Goal: Task Accomplishment & Management: Use online tool/utility

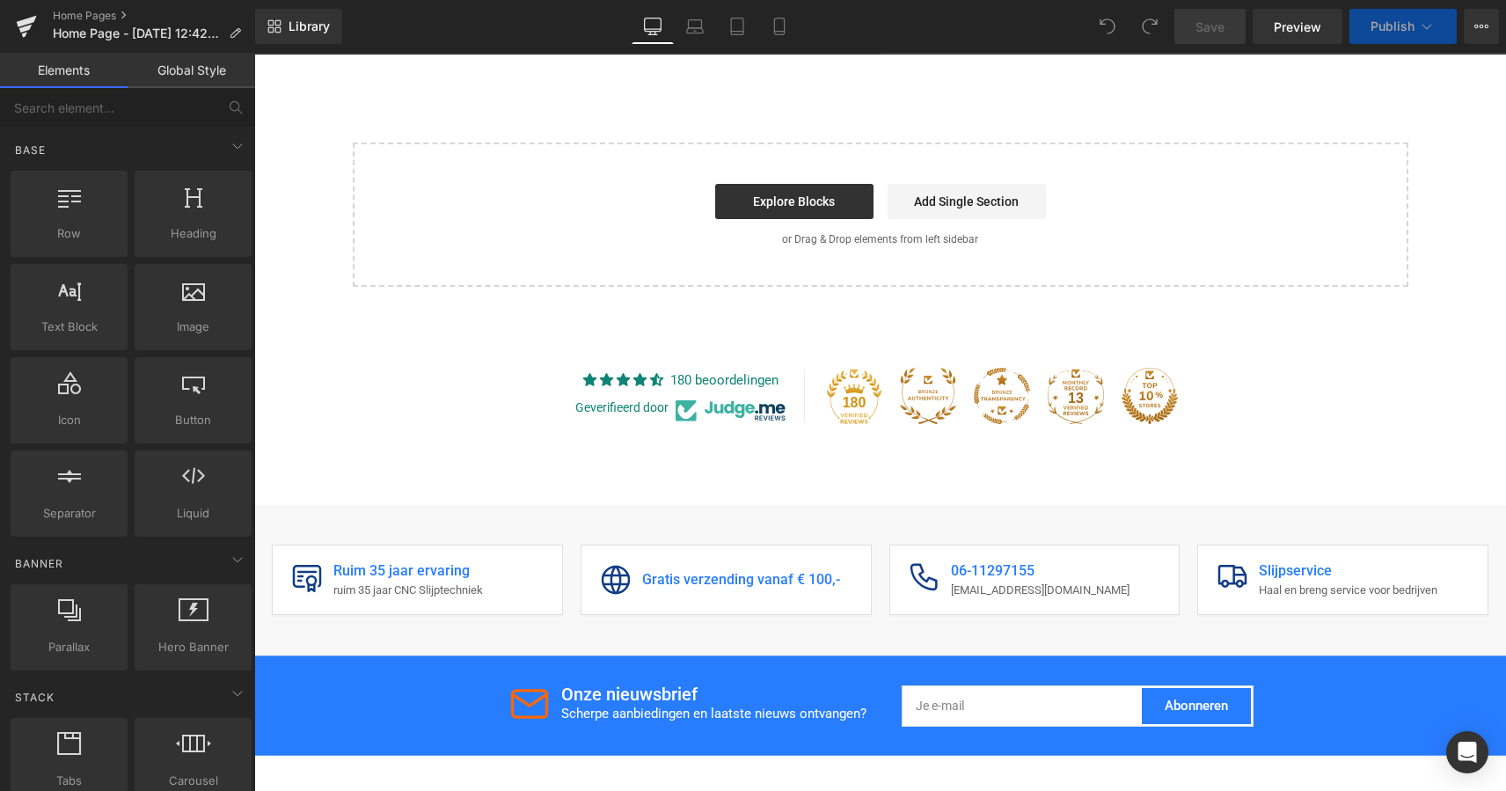
scroll to position [4849, 0]
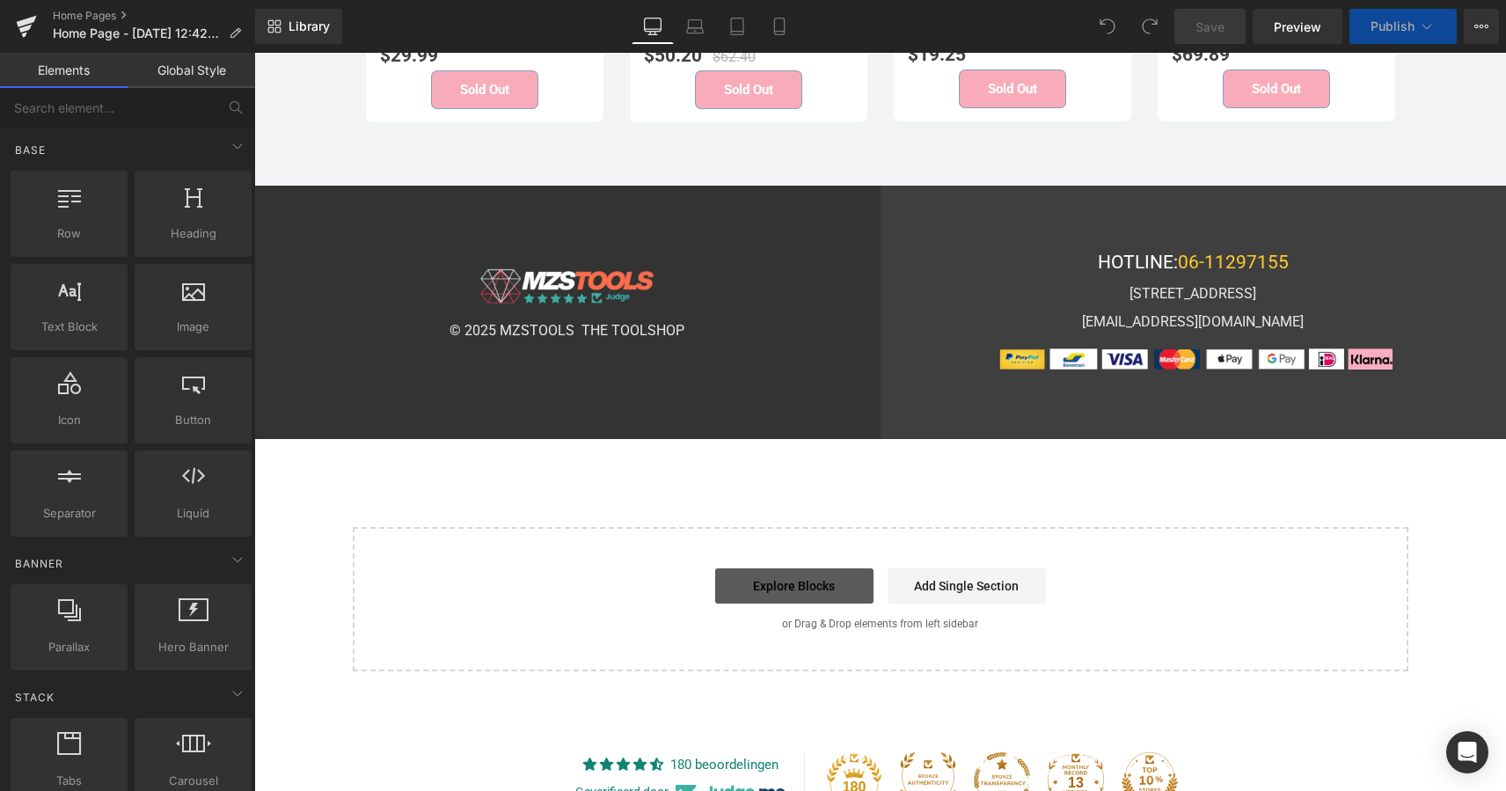
click at [828, 568] on link "Explore Blocks" at bounding box center [794, 585] width 158 height 35
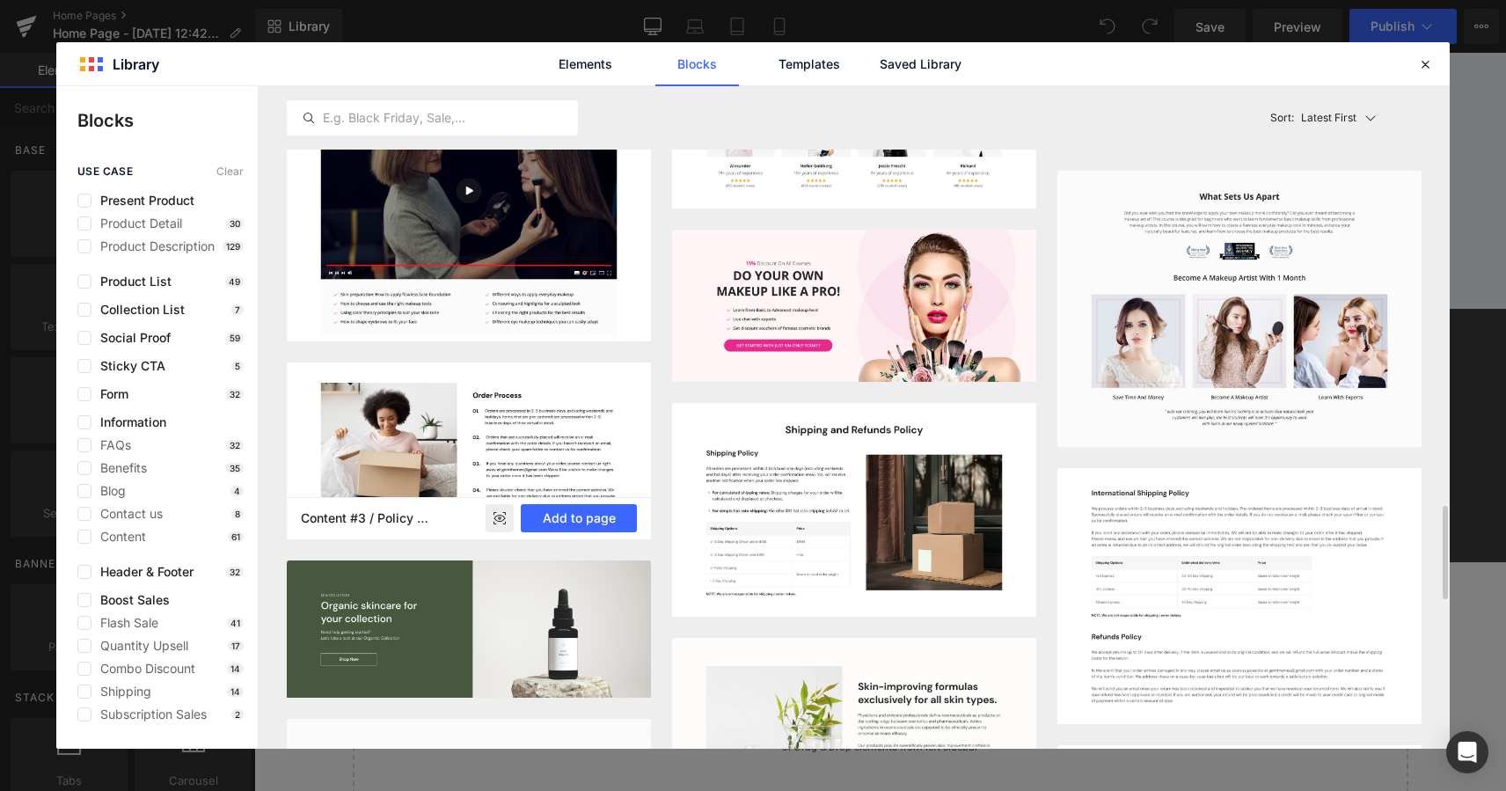
scroll to position [2929, 0]
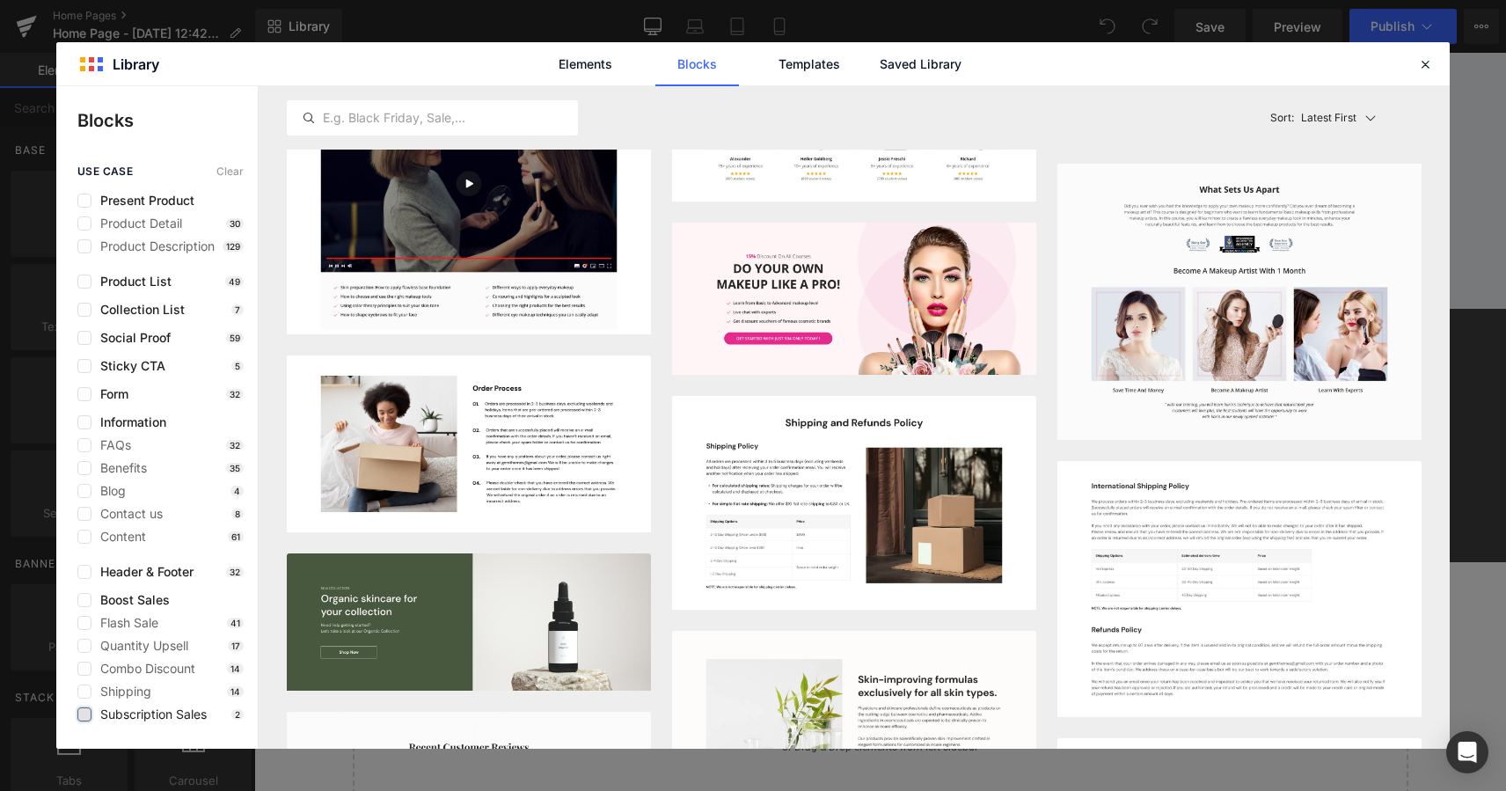
click at [87, 714] on label at bounding box center [84, 714] width 14 height 14
click at [84, 714] on input "checkbox" at bounding box center [84, 714] width 0 height 0
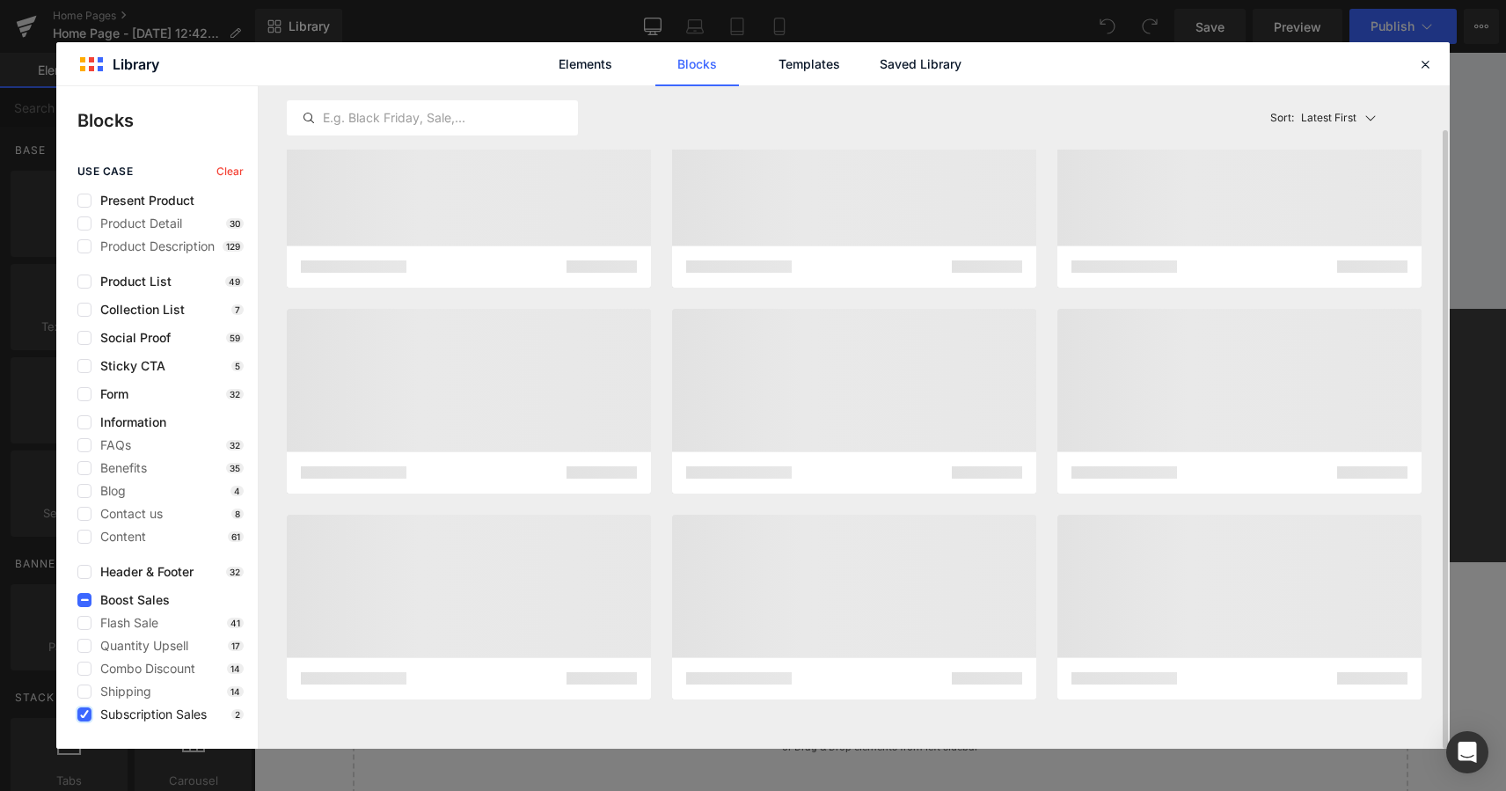
scroll to position [0, 0]
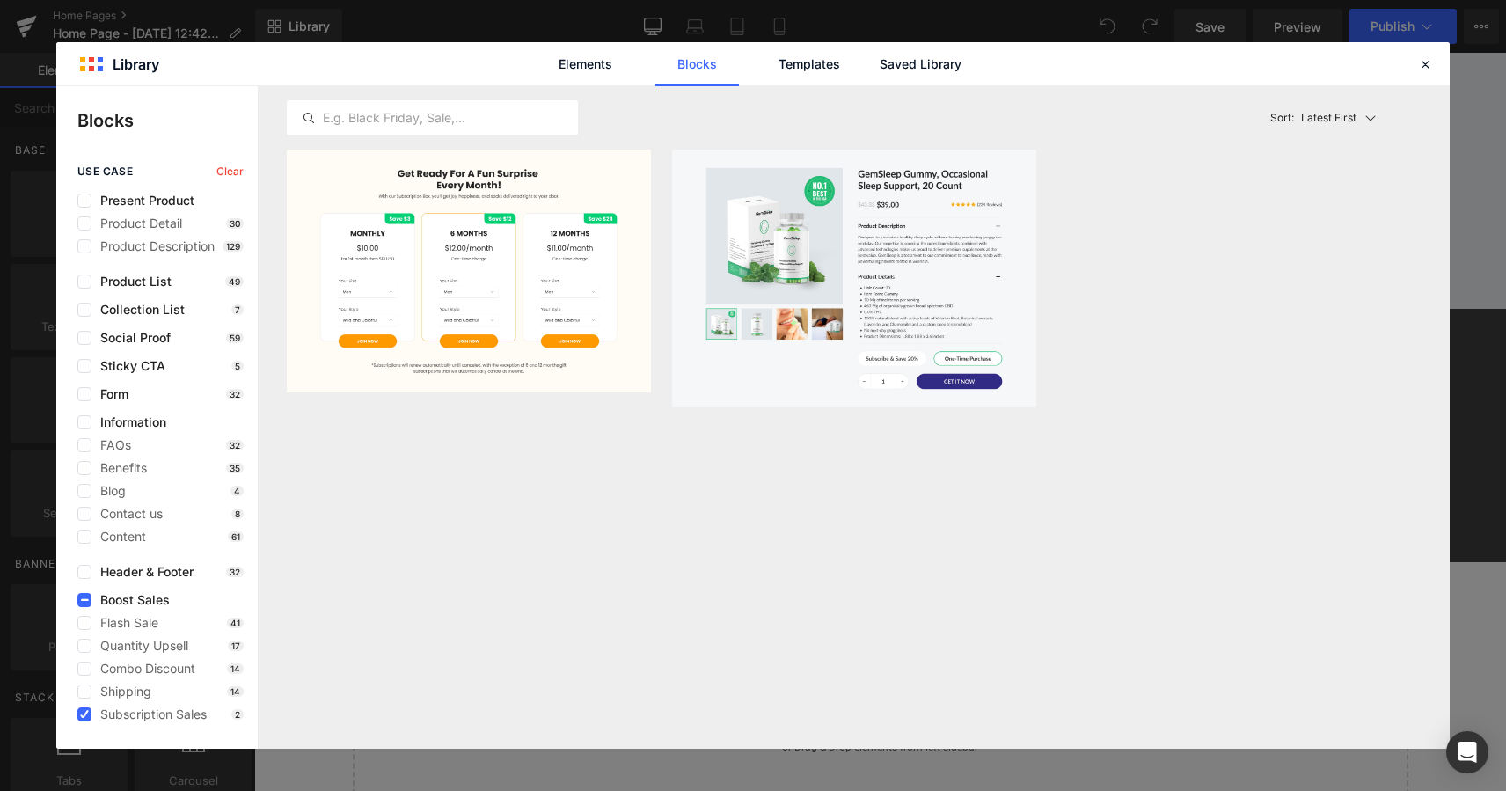
click at [84, 714] on icon at bounding box center [84, 714] width 9 height 0
click at [84, 714] on input "checkbox" at bounding box center [84, 714] width 0 height 0
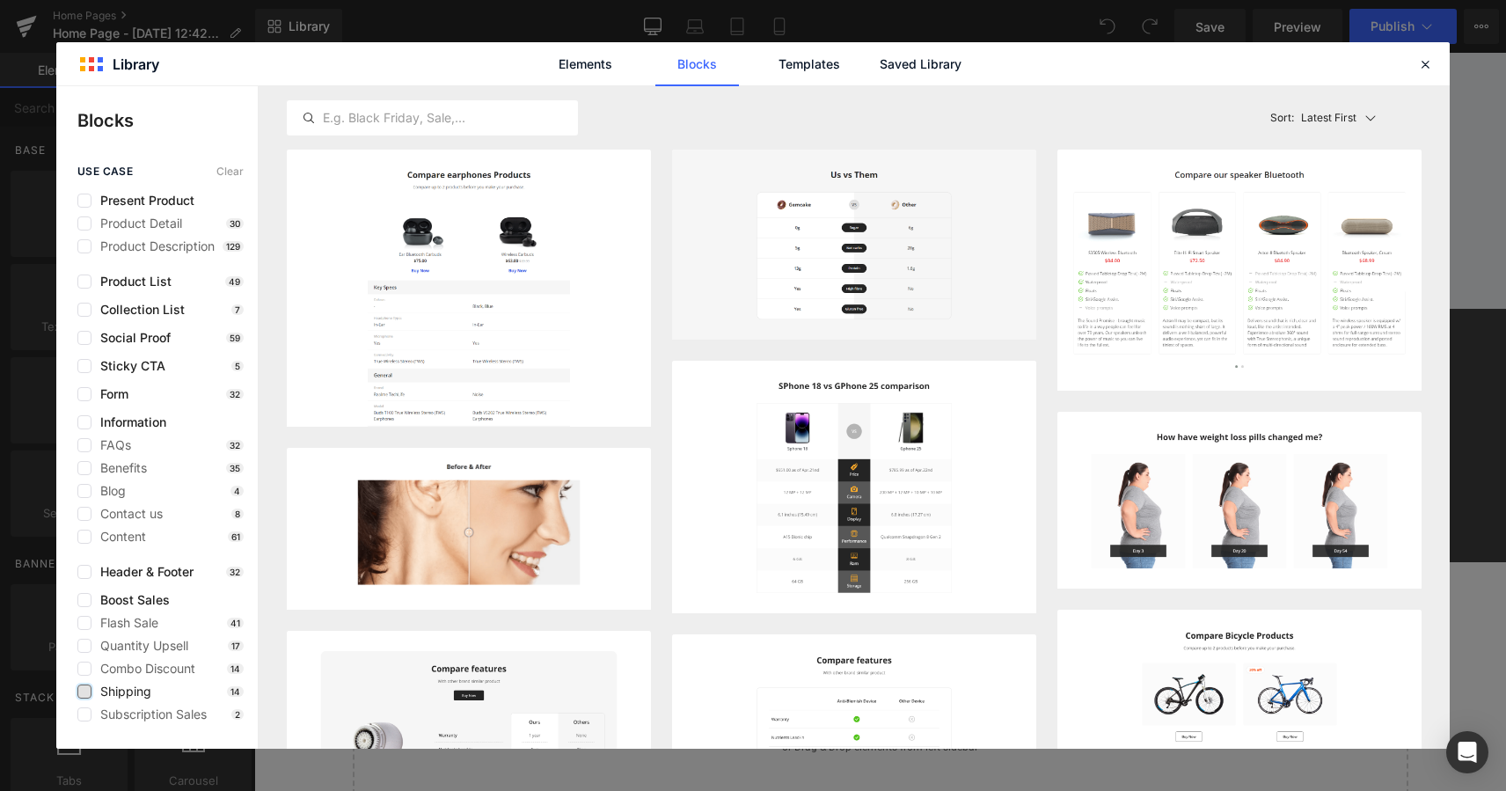
click at [87, 691] on label at bounding box center [84, 691] width 14 height 14
click at [84, 691] on input "checkbox" at bounding box center [84, 691] width 0 height 0
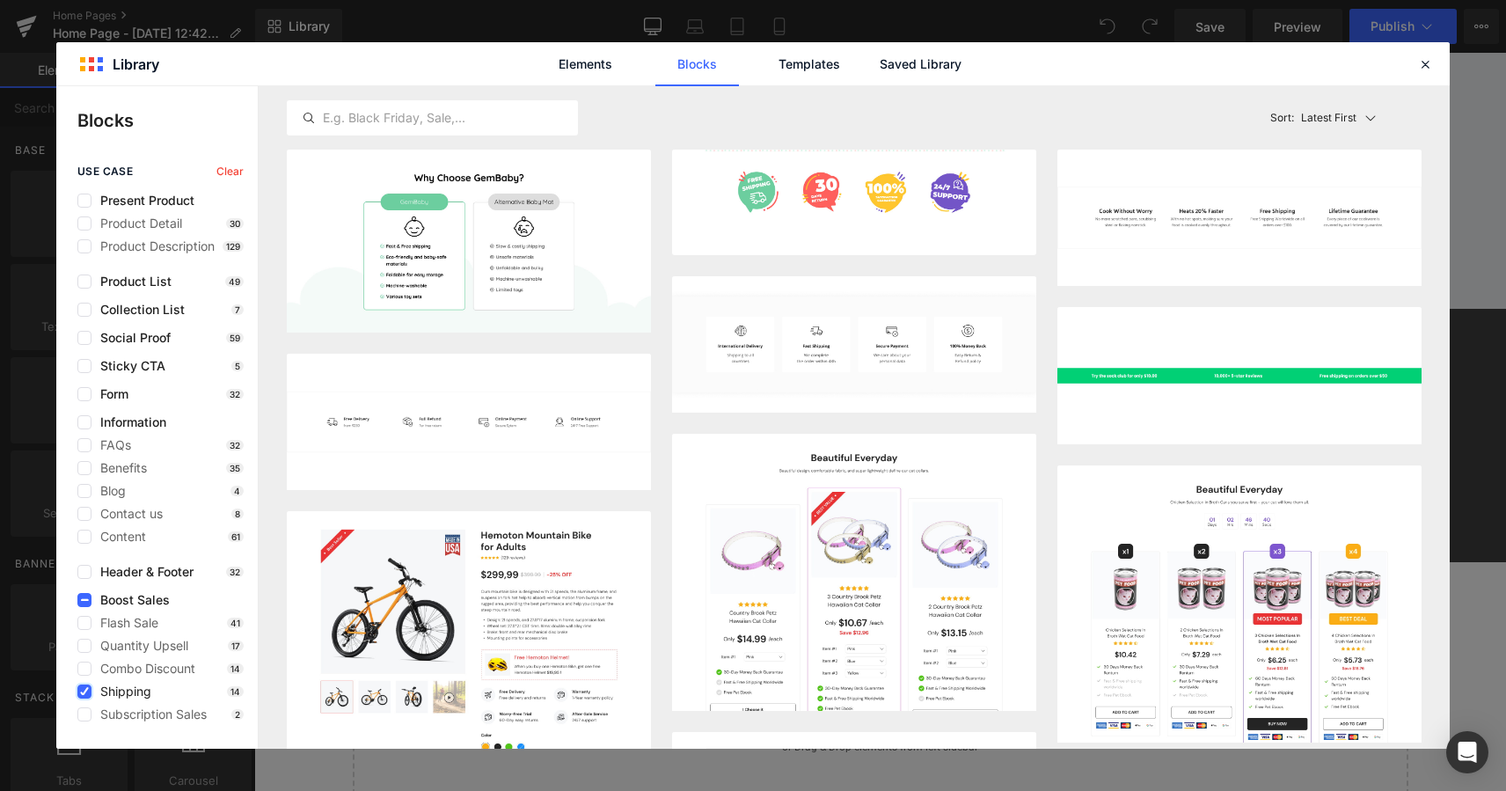
click at [87, 691] on icon at bounding box center [84, 691] width 9 height 0
click at [84, 691] on input "checkbox" at bounding box center [84, 691] width 0 height 0
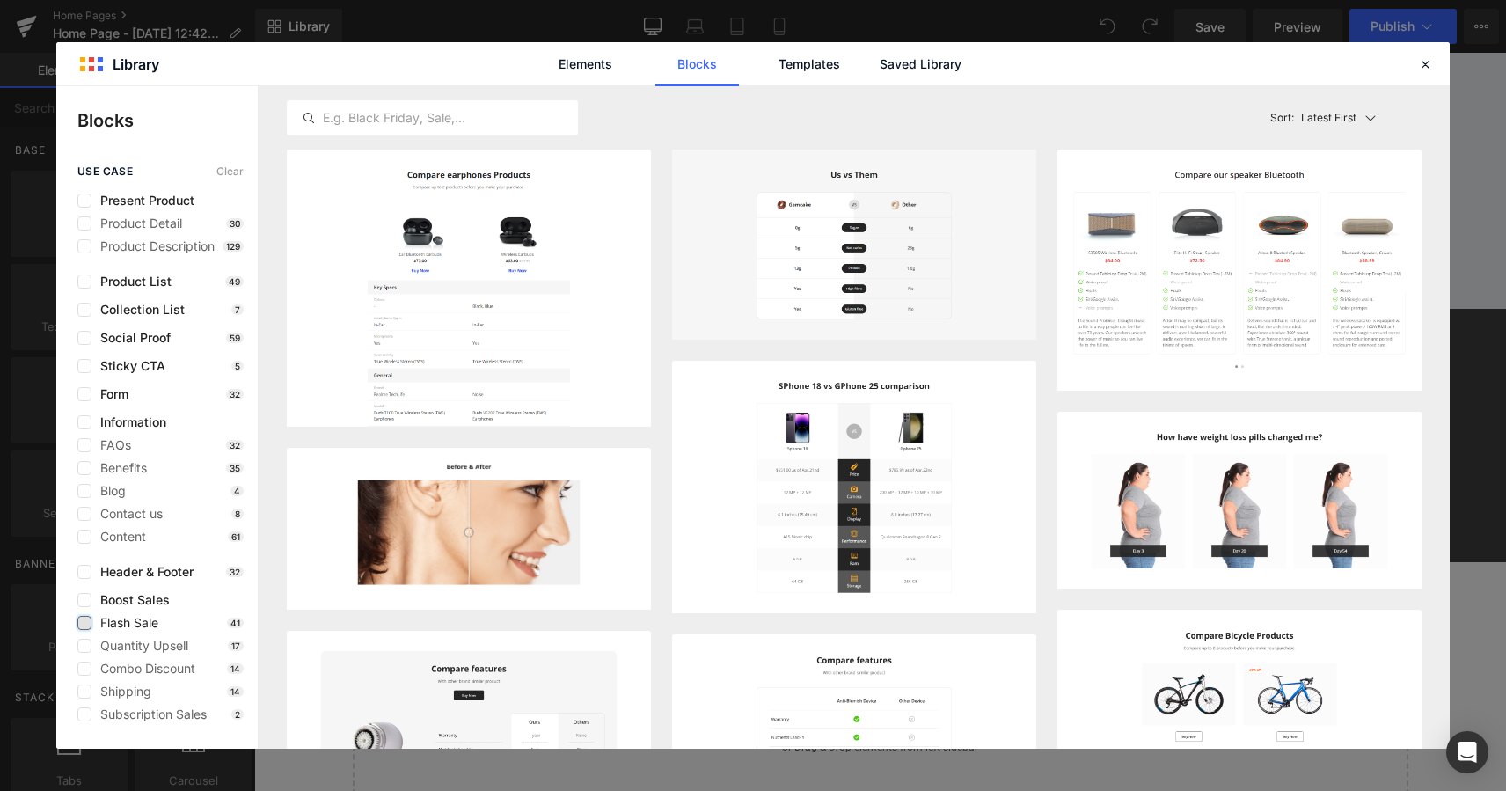
click at [86, 628] on label at bounding box center [84, 623] width 14 height 14
click at [84, 623] on input "checkbox" at bounding box center [84, 623] width 0 height 0
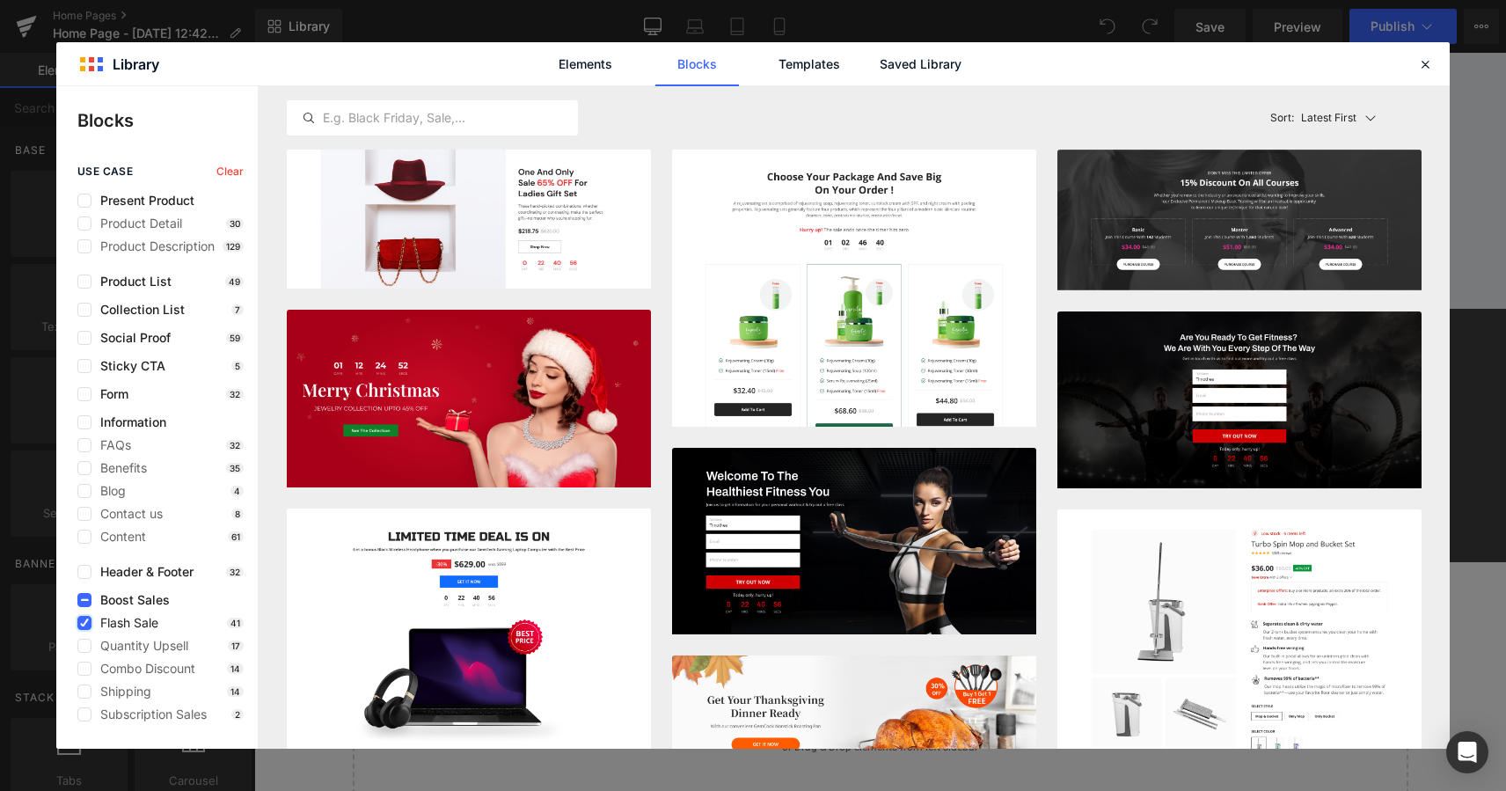
click at [86, 628] on label at bounding box center [84, 623] width 14 height 14
click at [84, 623] on input "checkbox" at bounding box center [84, 623] width 0 height 0
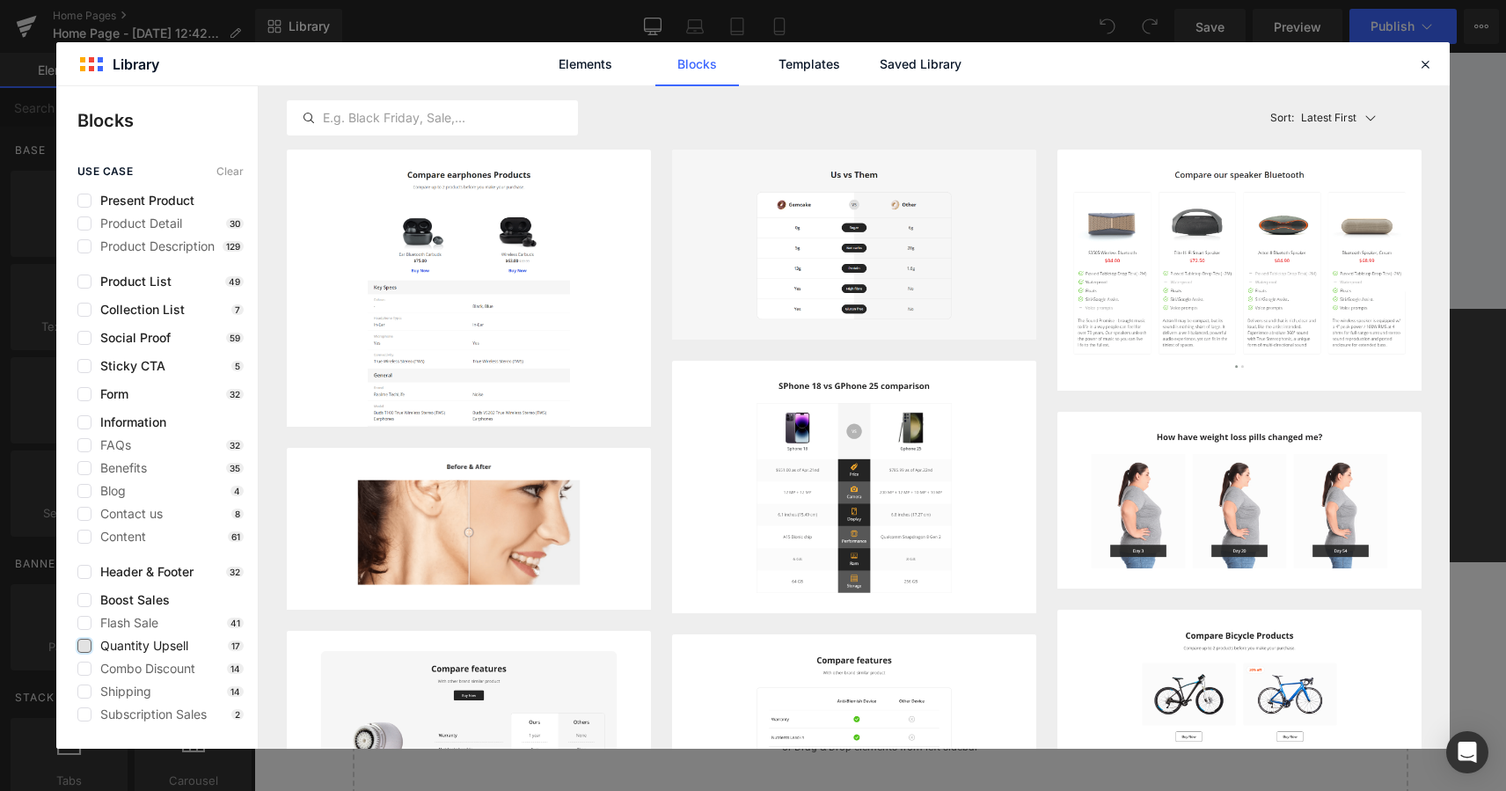
click at [90, 645] on label at bounding box center [84, 646] width 14 height 14
click at [84, 646] on input "checkbox" at bounding box center [84, 646] width 0 height 0
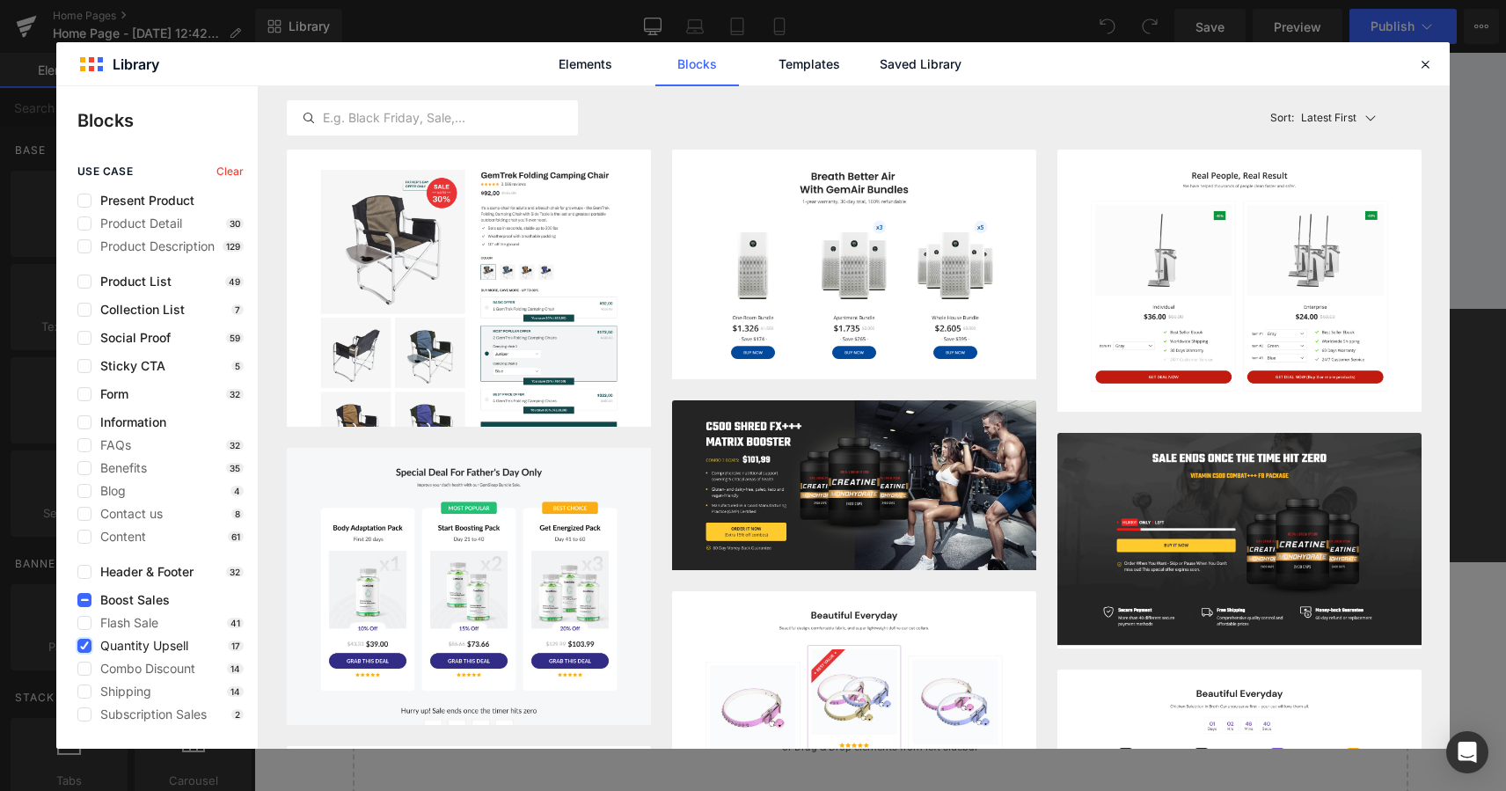
click at [89, 644] on label at bounding box center [84, 646] width 14 height 14
click at [84, 646] on input "checkbox" at bounding box center [84, 646] width 0 height 0
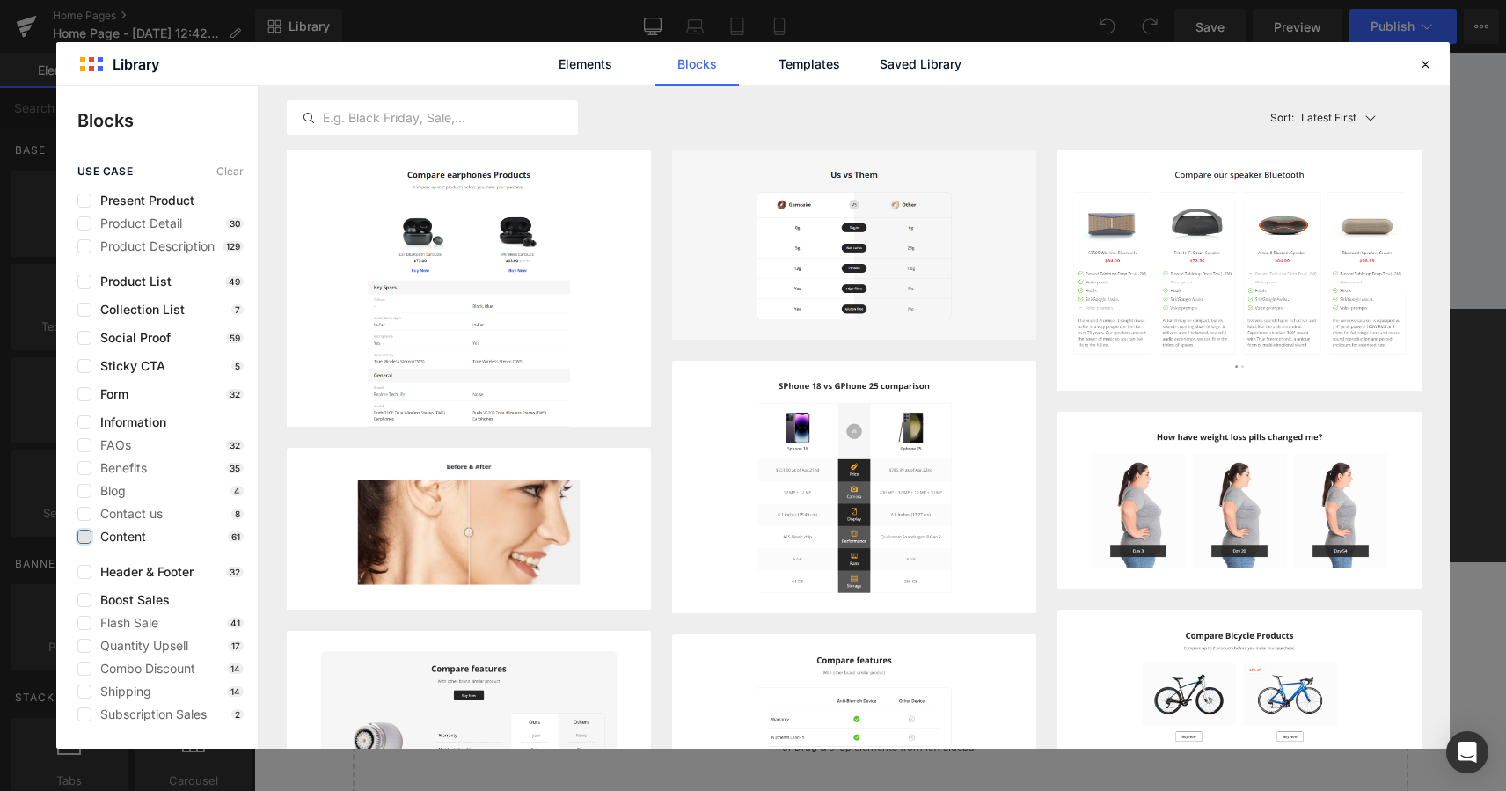
click at [84, 534] on label at bounding box center [84, 537] width 14 height 14
click at [84, 537] on input "checkbox" at bounding box center [84, 537] width 0 height 0
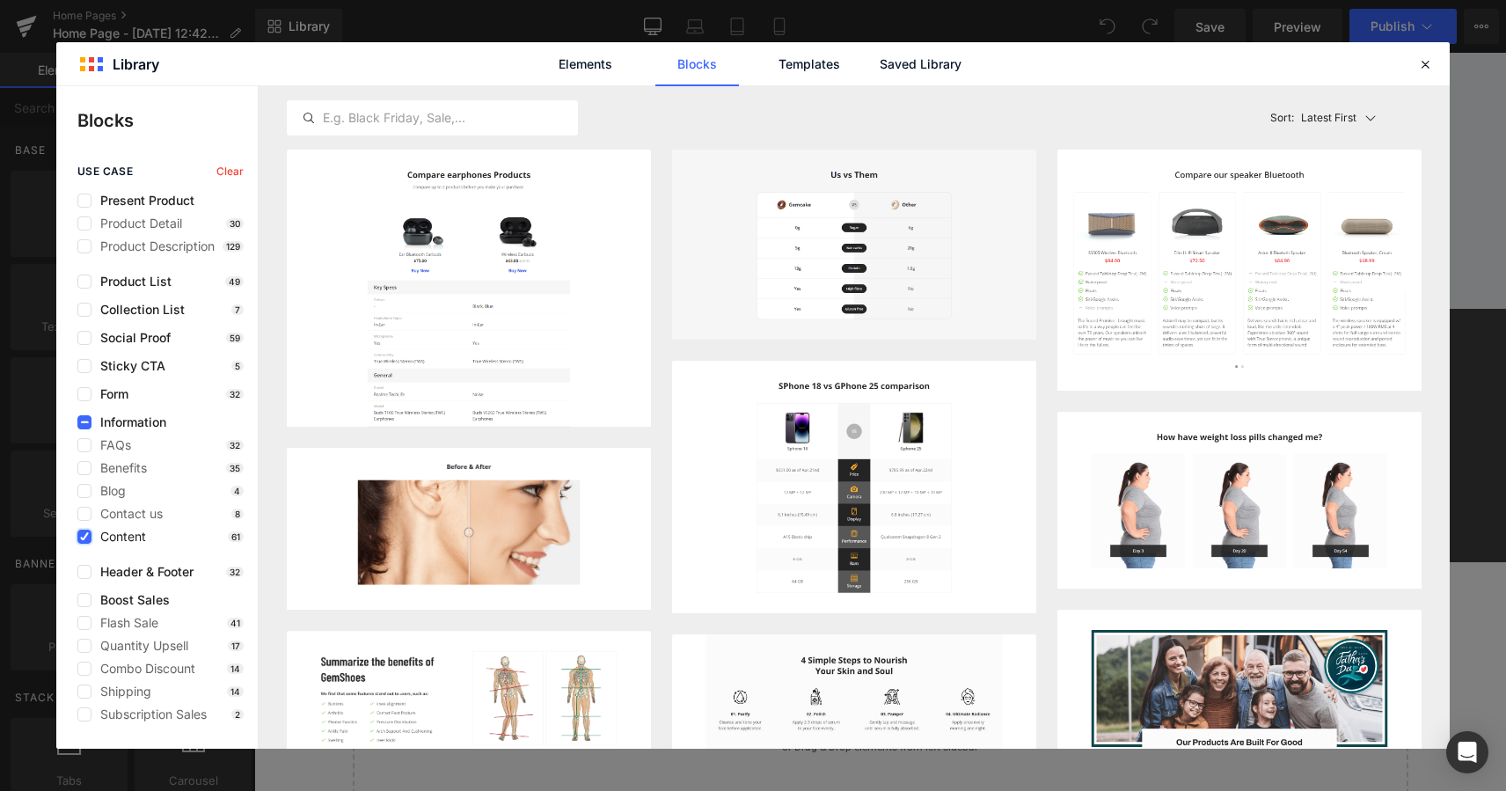
click at [84, 537] on icon at bounding box center [84, 537] width 9 height 0
click at [84, 537] on input "checkbox" at bounding box center [84, 537] width 0 height 0
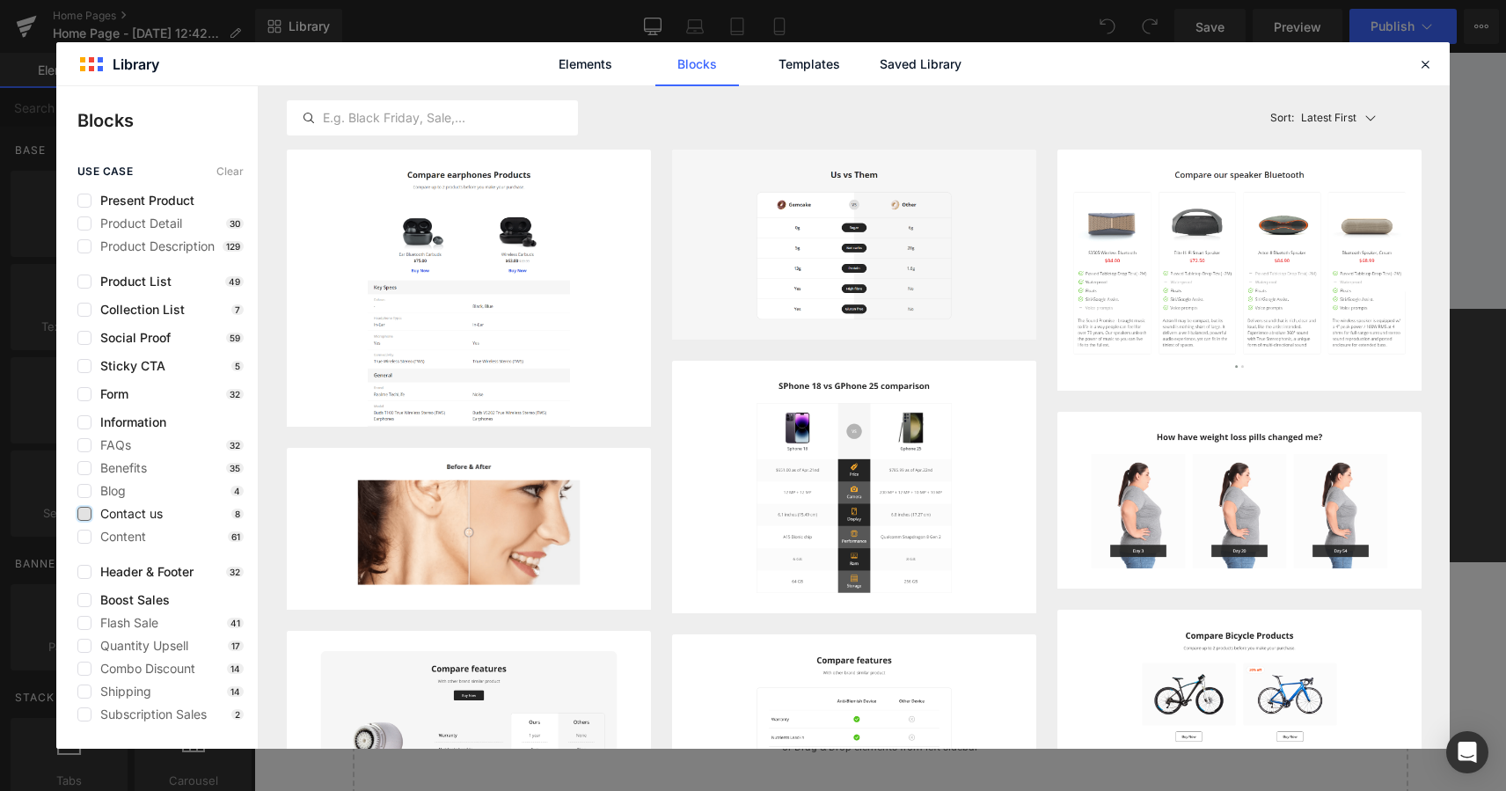
click at [84, 514] on label at bounding box center [84, 514] width 14 height 14
click at [84, 514] on input "checkbox" at bounding box center [84, 514] width 0 height 0
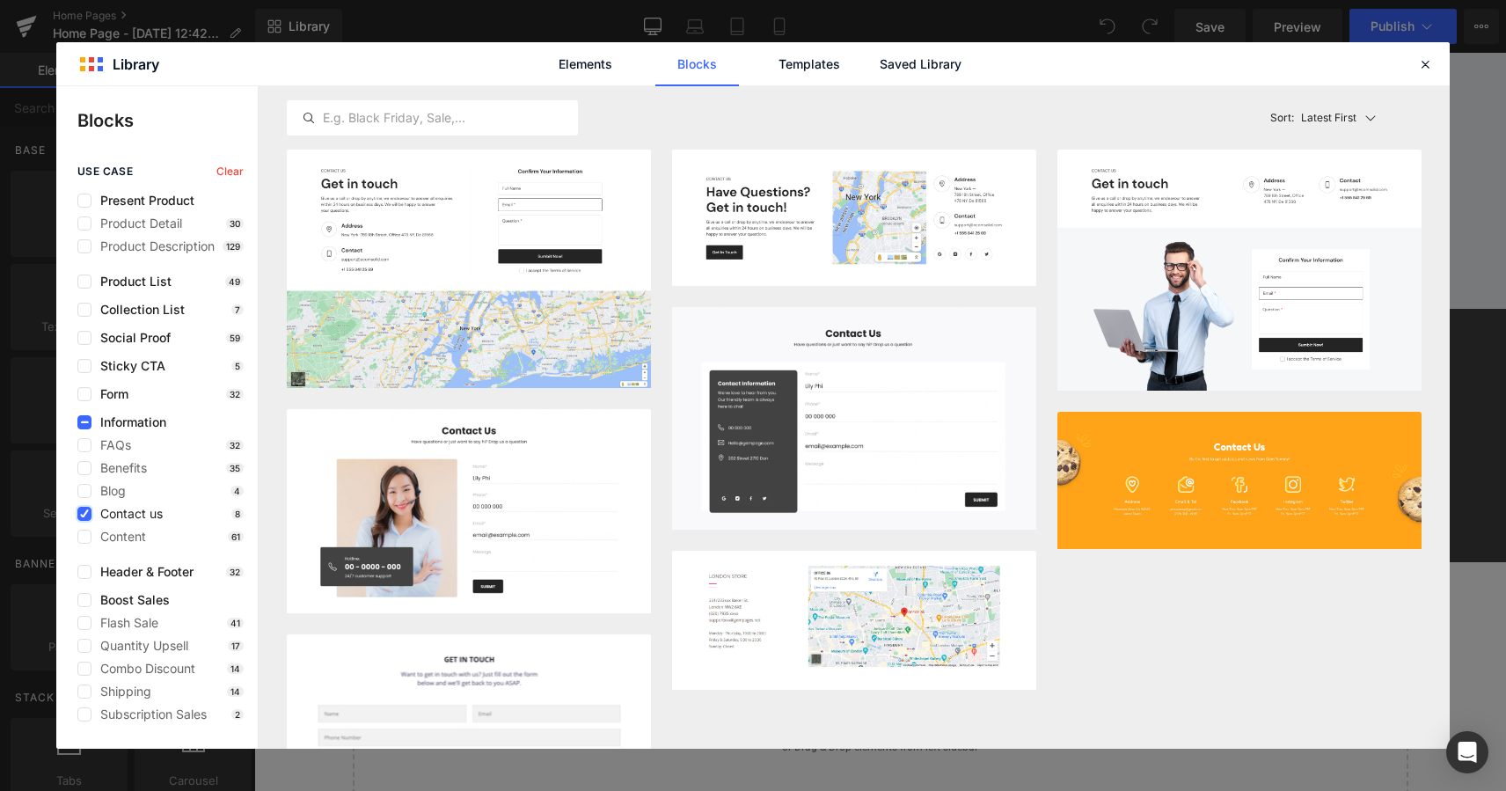
click at [84, 514] on icon at bounding box center [84, 514] width 9 height 0
click at [84, 514] on input "checkbox" at bounding box center [84, 514] width 0 height 0
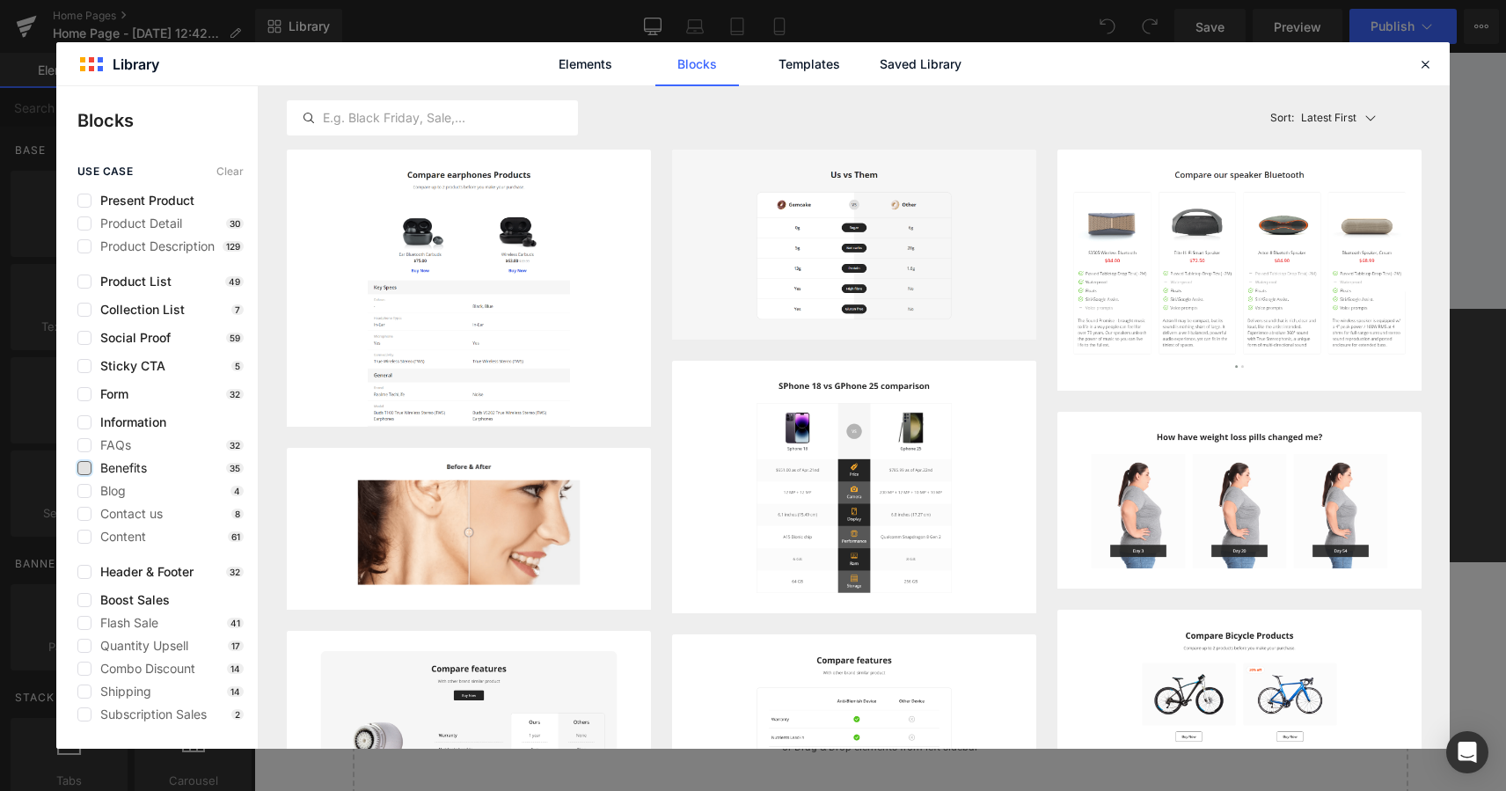
click at [88, 473] on label at bounding box center [84, 468] width 14 height 14
click at [84, 468] on input "checkbox" at bounding box center [84, 468] width 0 height 0
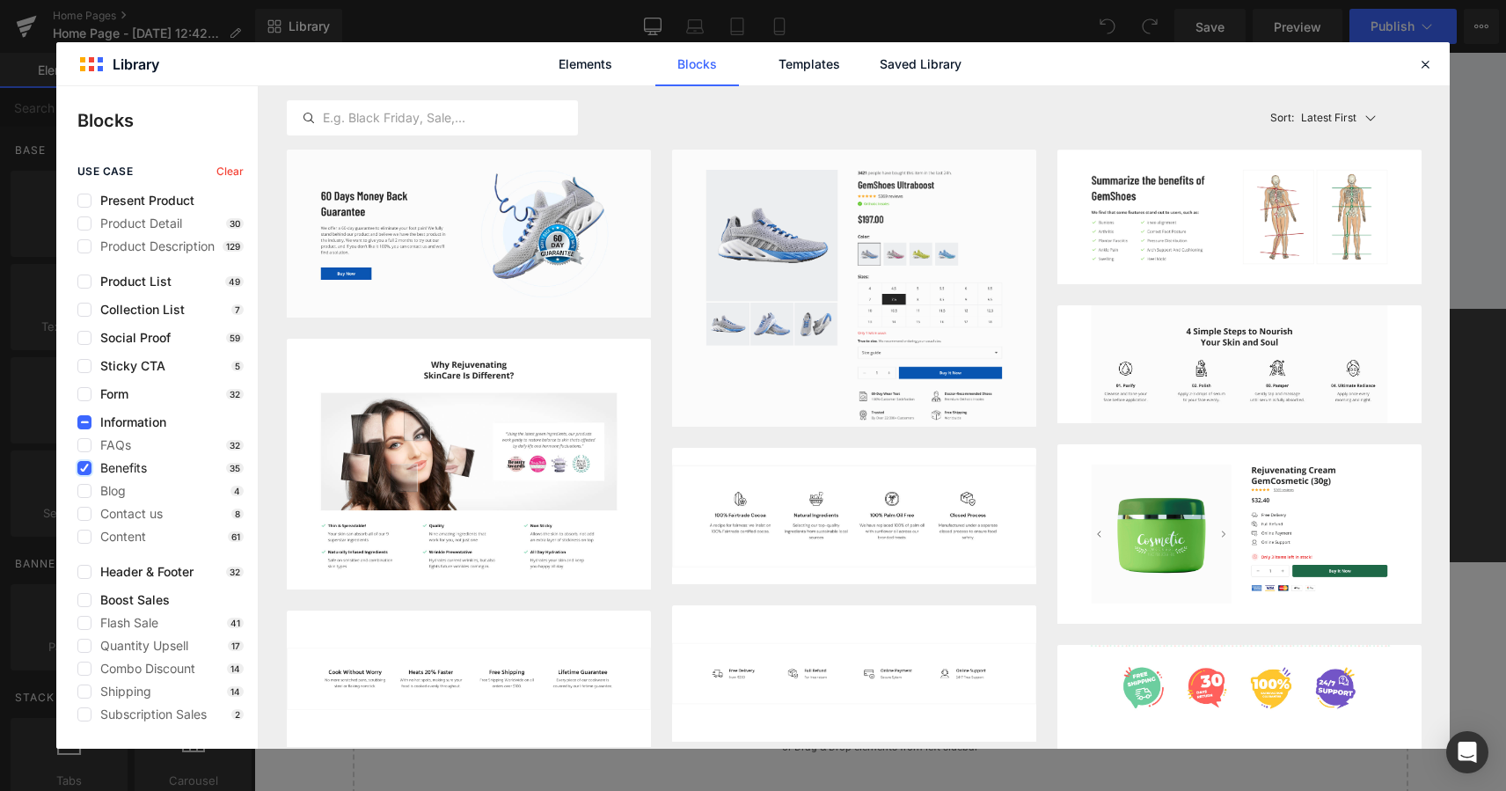
click at [88, 473] on label at bounding box center [84, 468] width 14 height 14
click at [84, 468] on input "checkbox" at bounding box center [84, 468] width 0 height 0
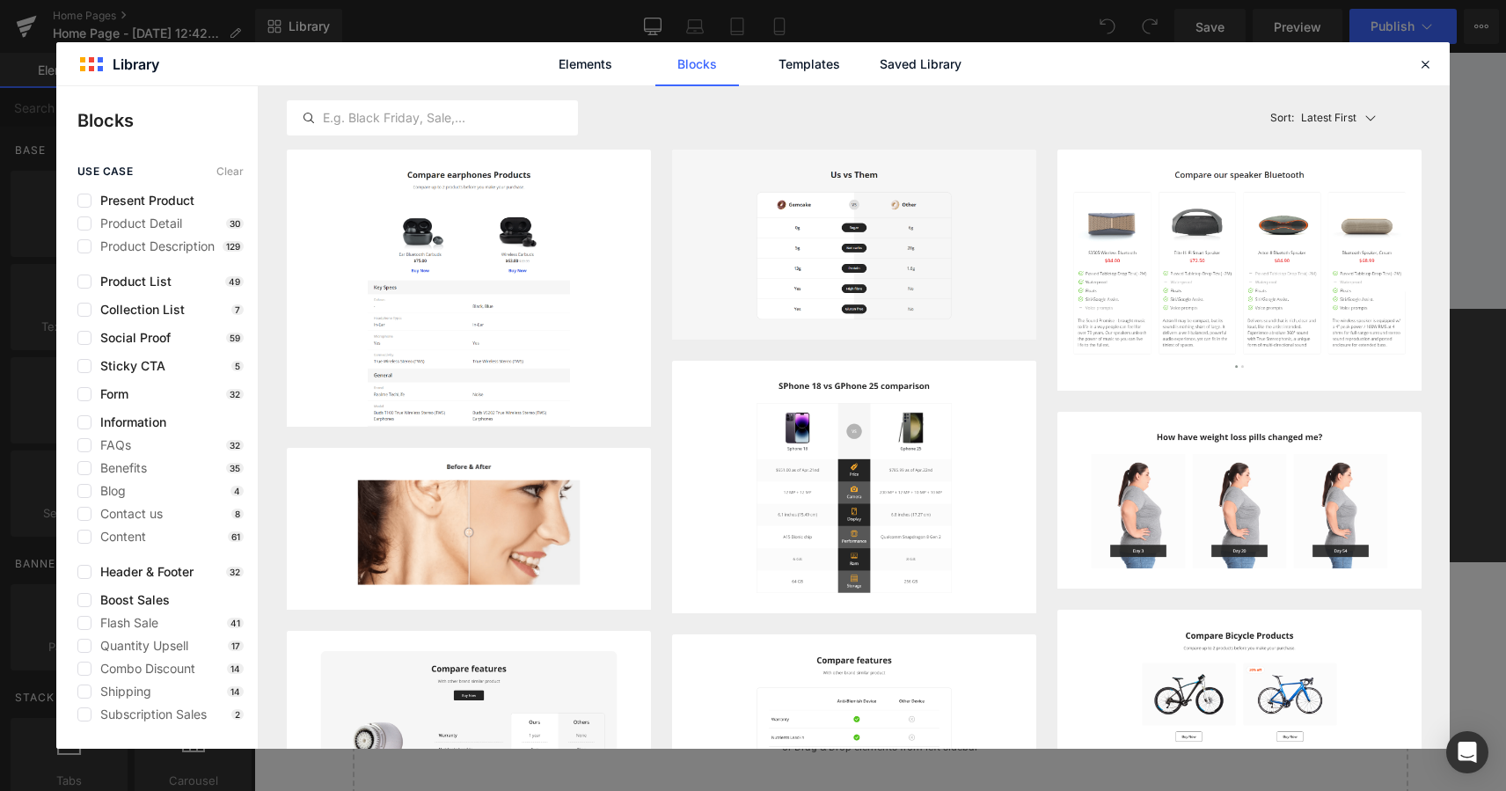
click at [86, 452] on div "FAQs 32 Benefits 35 Blog 4 Contact us 8 Content 61" at bounding box center [160, 491] width 166 height 106
click at [85, 450] on label at bounding box center [84, 445] width 14 height 14
click at [84, 445] on input "checkbox" at bounding box center [84, 445] width 0 height 0
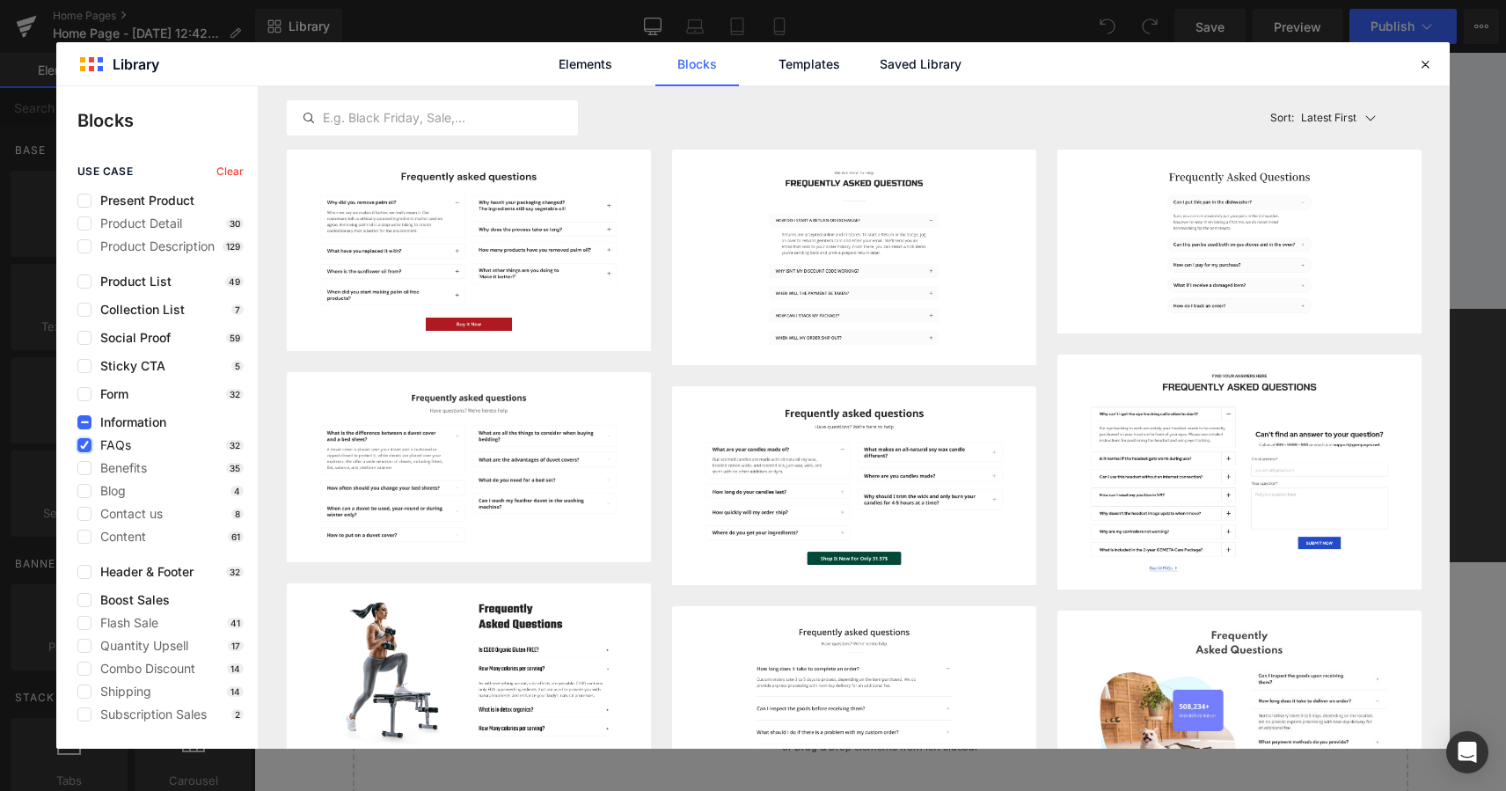
click at [84, 445] on icon at bounding box center [84, 445] width 9 height 0
click at [84, 445] on input "checkbox" at bounding box center [84, 445] width 0 height 0
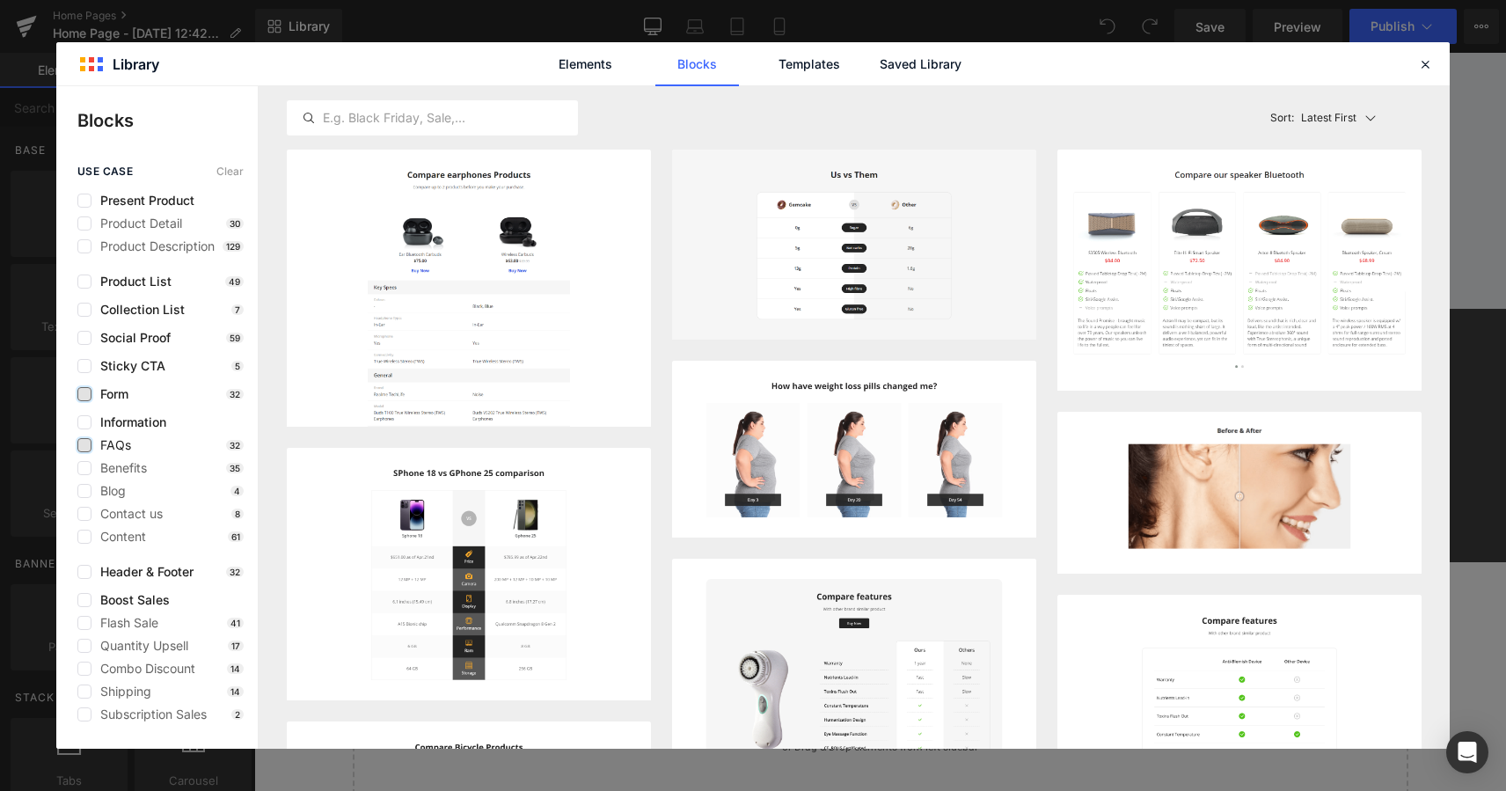
click at [83, 395] on label at bounding box center [84, 394] width 14 height 14
click at [84, 394] on input "checkbox" at bounding box center [84, 394] width 0 height 0
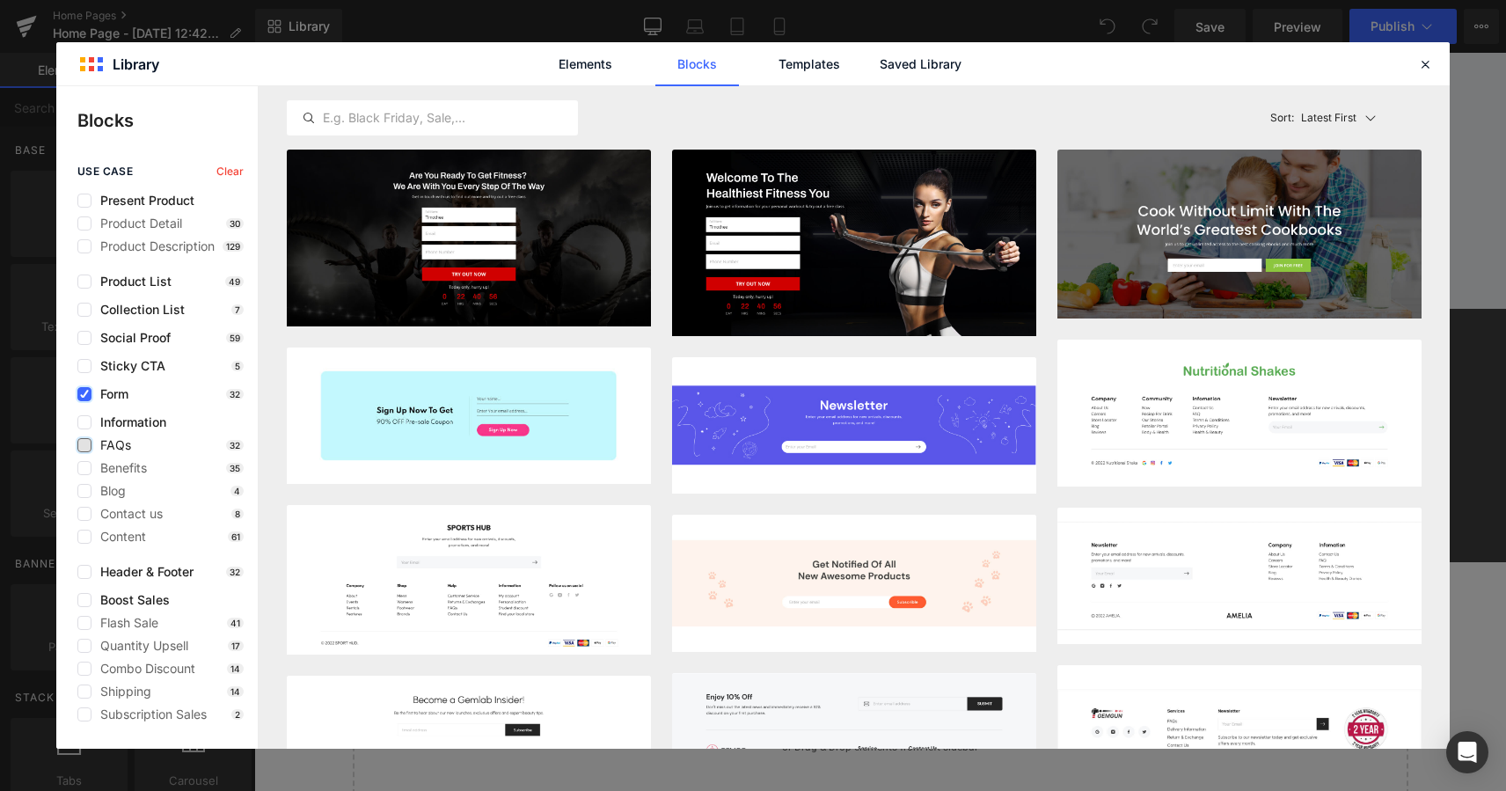
click at [87, 394] on icon at bounding box center [84, 394] width 9 height 0
click at [84, 394] on input "checkbox" at bounding box center [84, 394] width 0 height 0
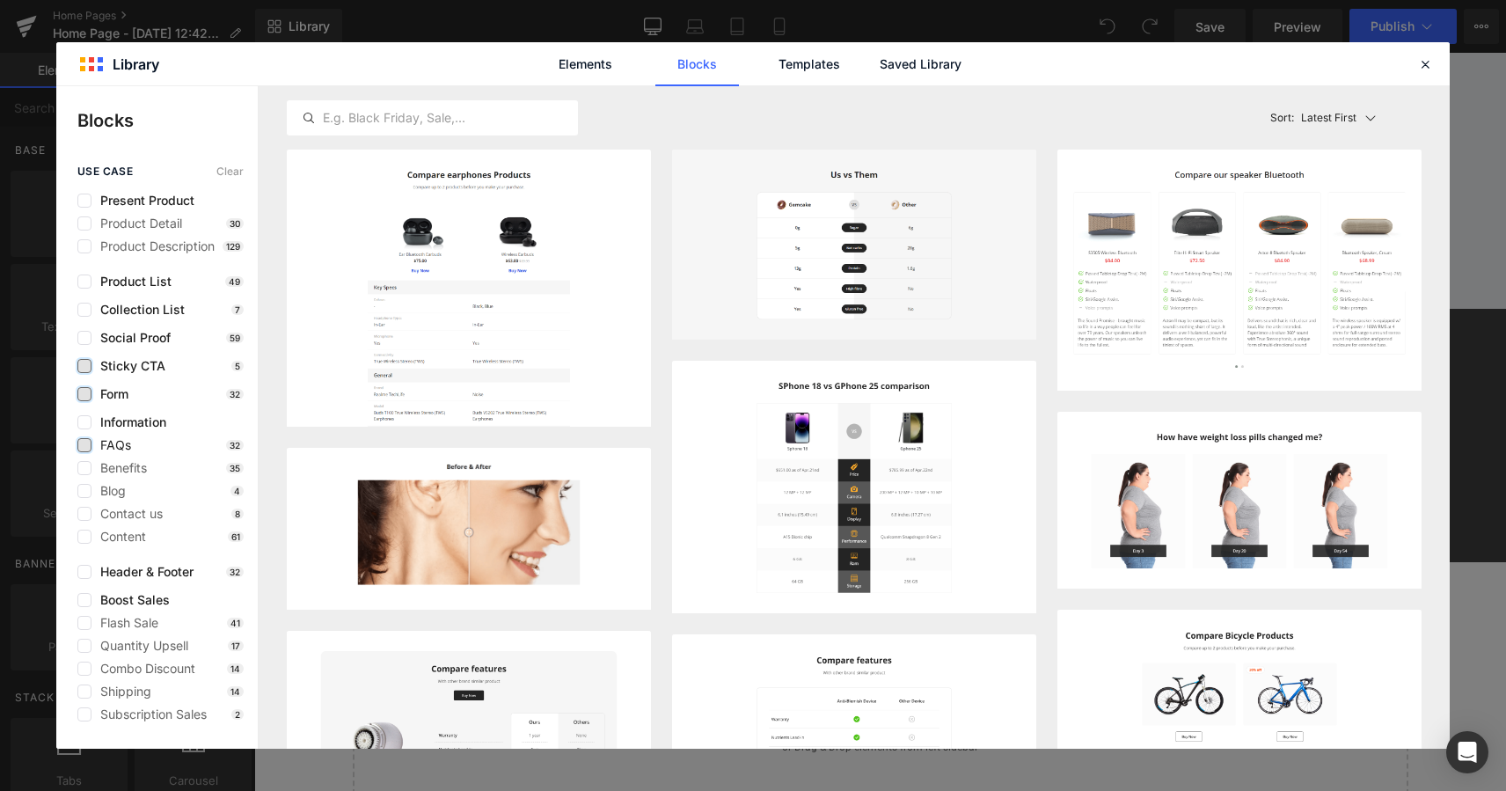
click at [88, 362] on label at bounding box center [84, 366] width 14 height 14
click at [84, 366] on input "checkbox" at bounding box center [84, 366] width 0 height 0
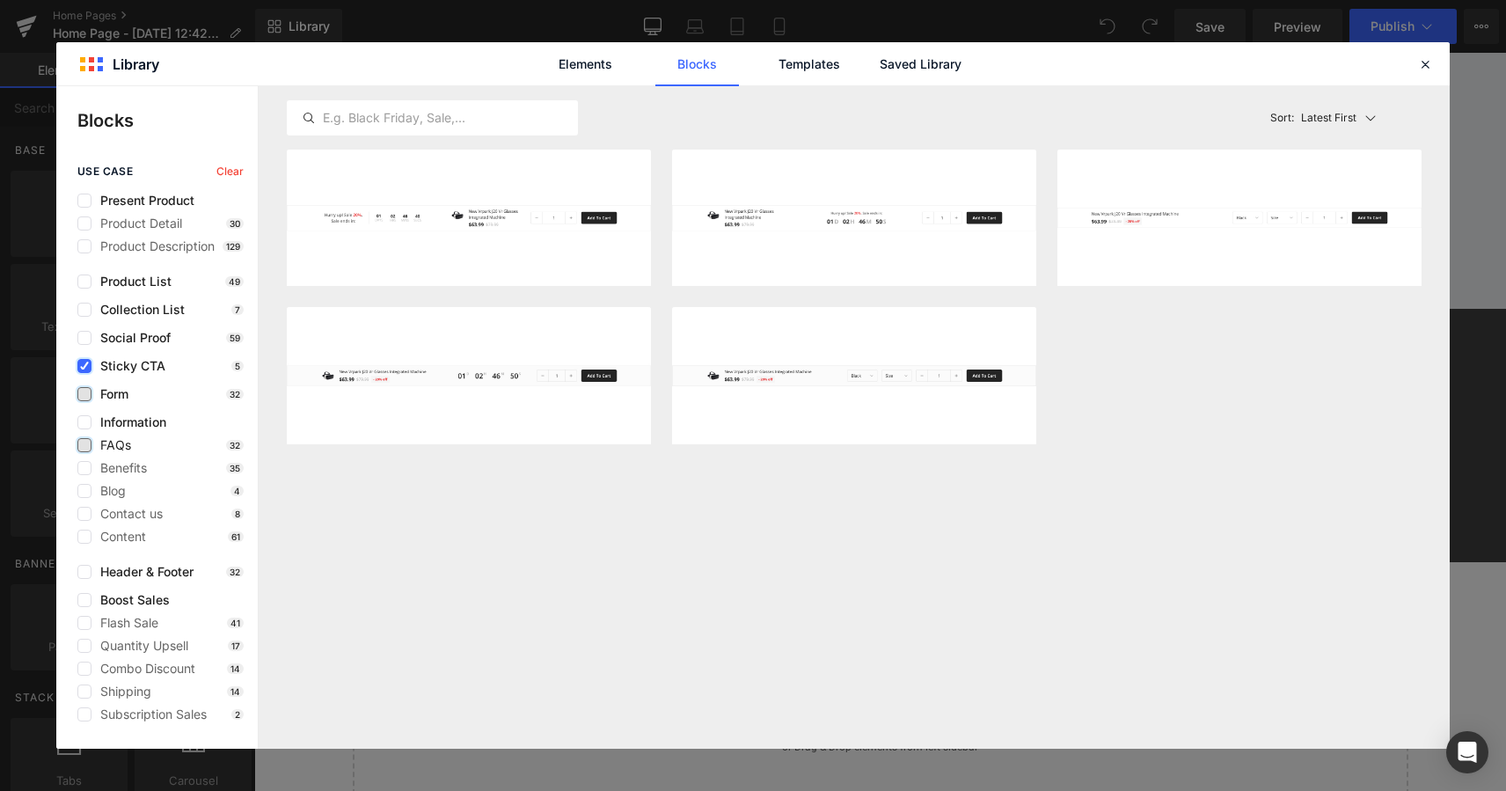
click at [89, 363] on label at bounding box center [84, 366] width 14 height 14
click at [84, 366] on input "checkbox" at bounding box center [84, 366] width 0 height 0
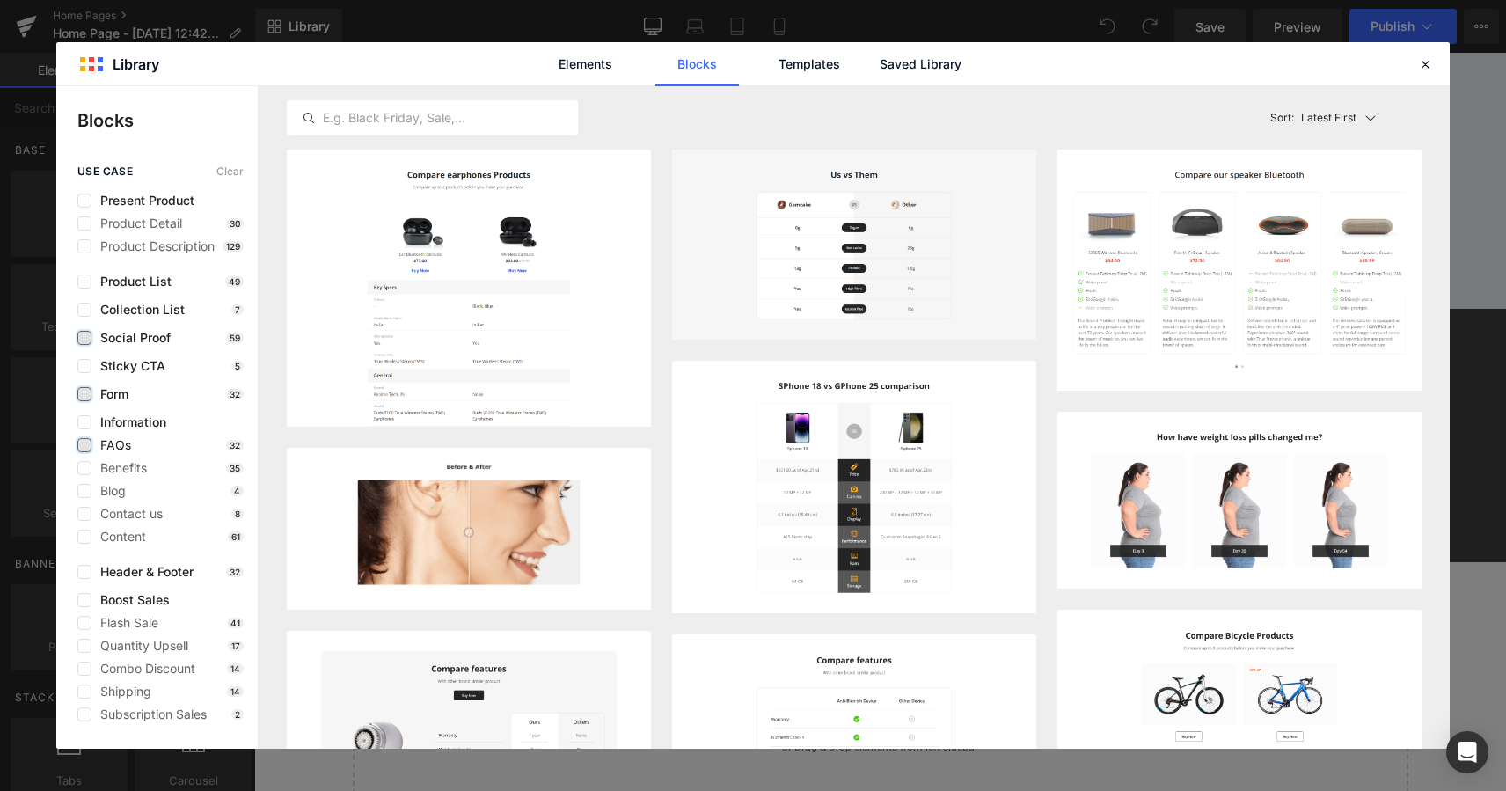
click at [84, 338] on label at bounding box center [84, 338] width 14 height 14
click at [84, 338] on input "checkbox" at bounding box center [84, 338] width 0 height 0
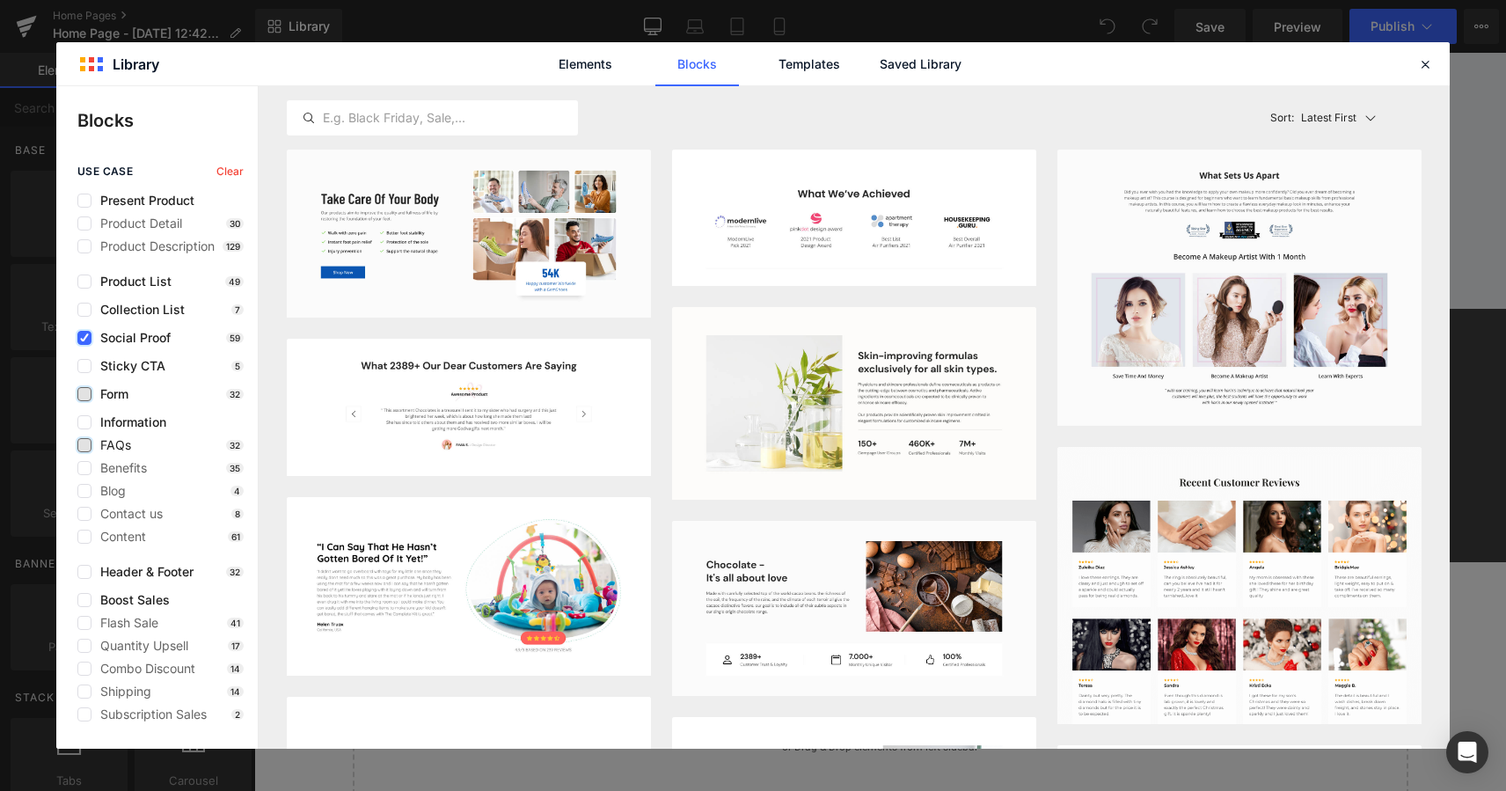
click at [85, 338] on icon at bounding box center [84, 338] width 9 height 0
click at [84, 338] on input "checkbox" at bounding box center [84, 338] width 0 height 0
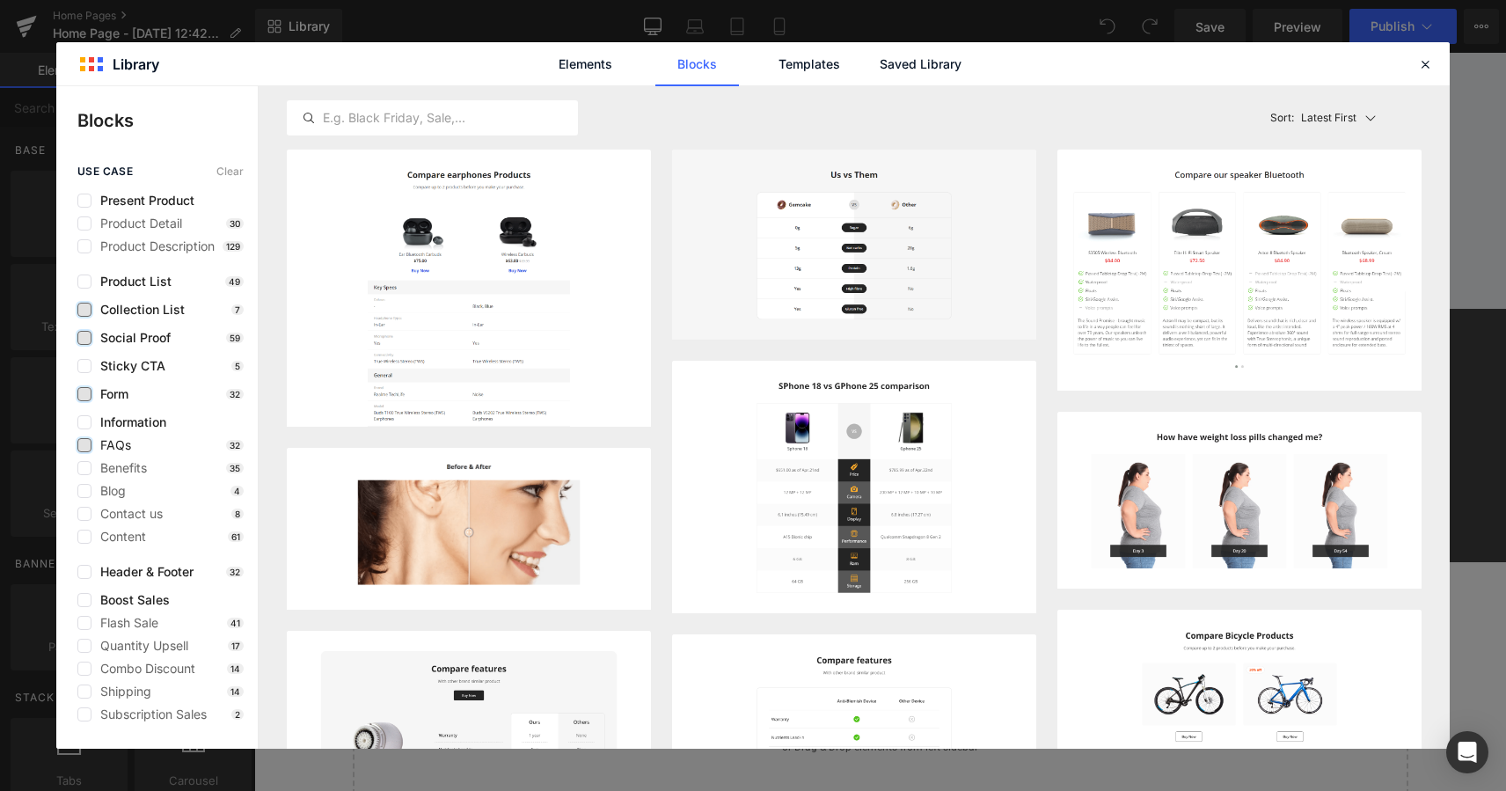
click at [87, 310] on label at bounding box center [84, 310] width 14 height 14
click at [84, 310] on input "checkbox" at bounding box center [84, 310] width 0 height 0
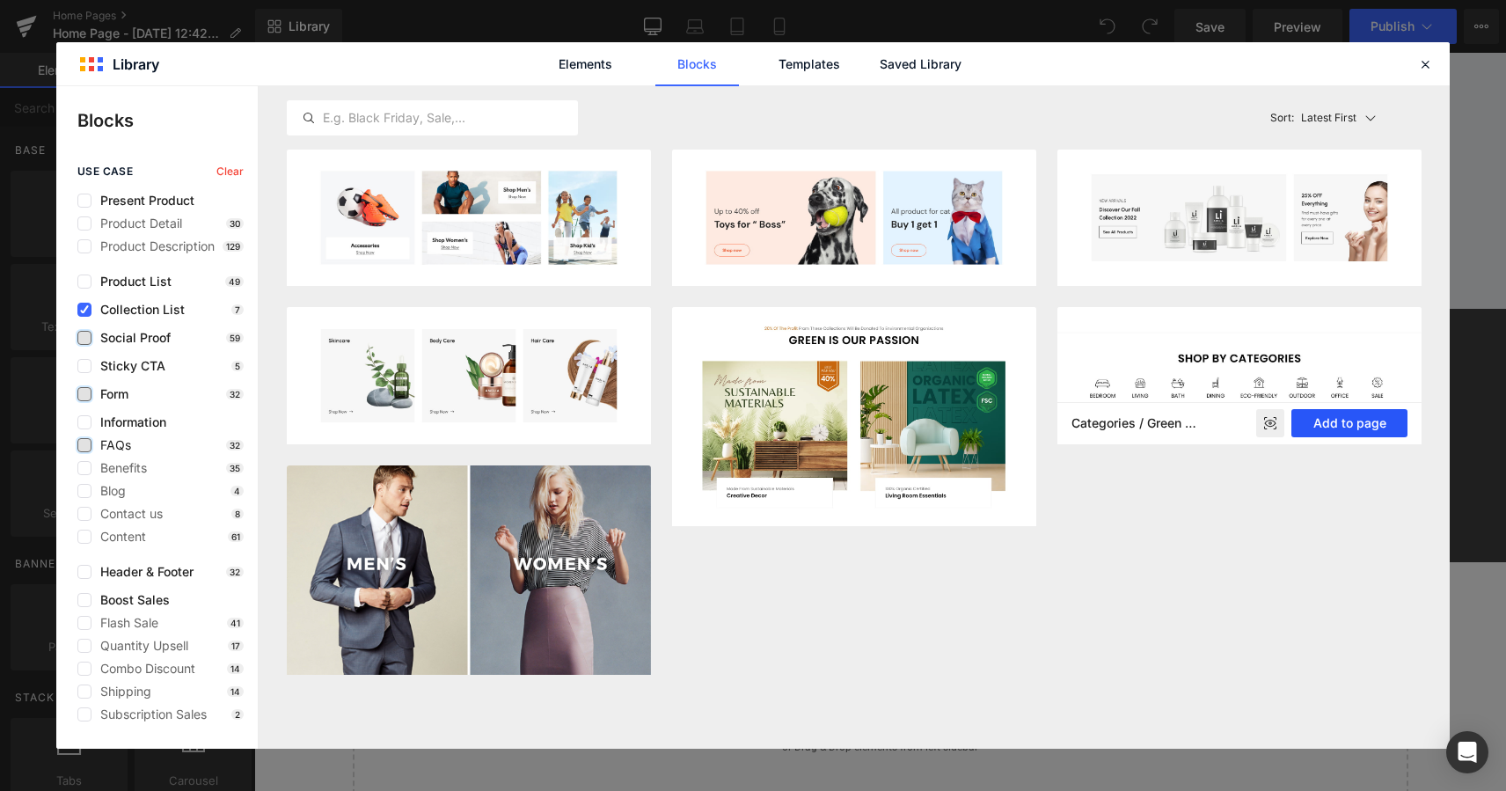
click at [1359, 422] on button "Add to page" at bounding box center [1349, 423] width 116 height 28
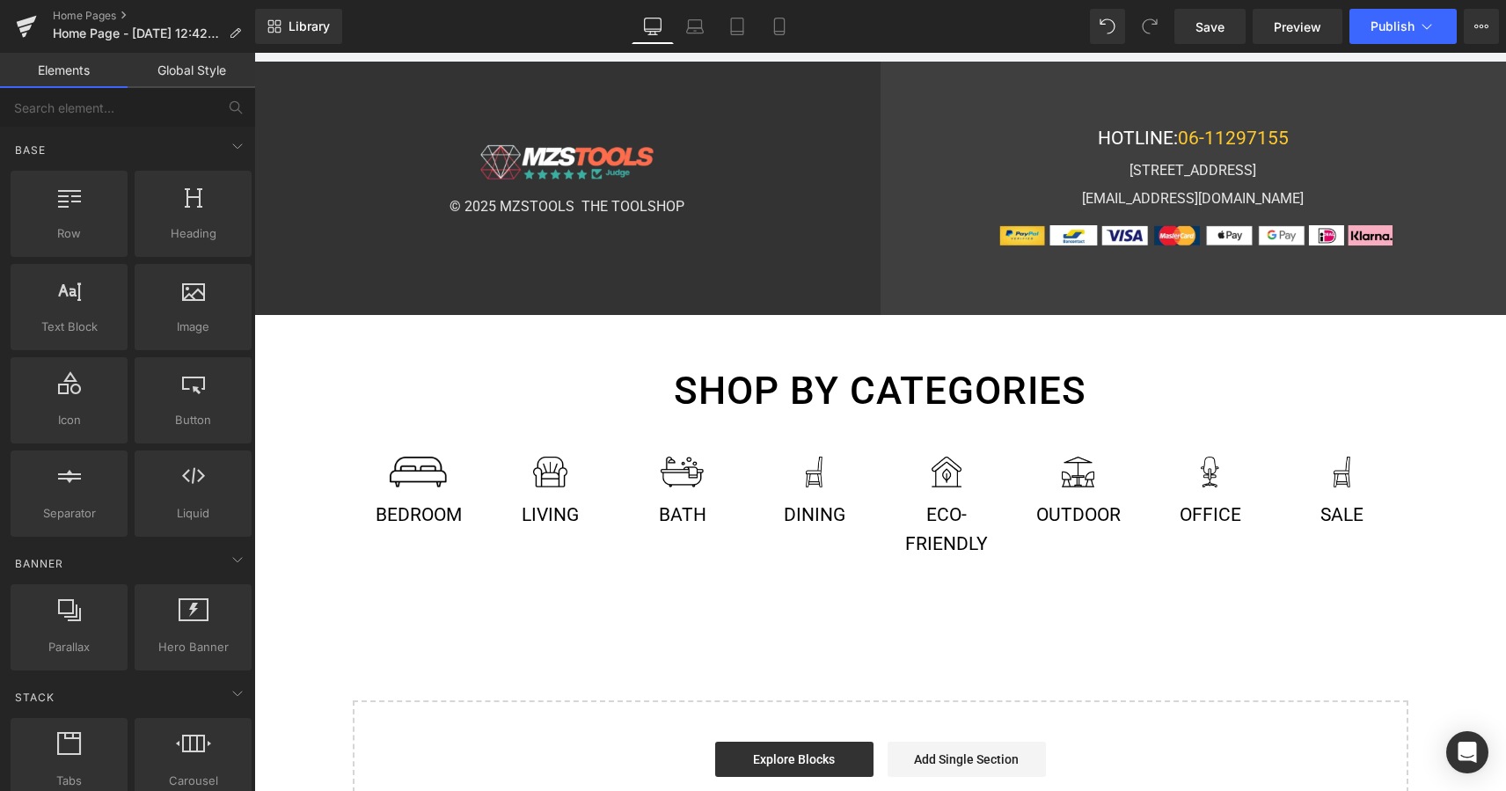
scroll to position [5077, 0]
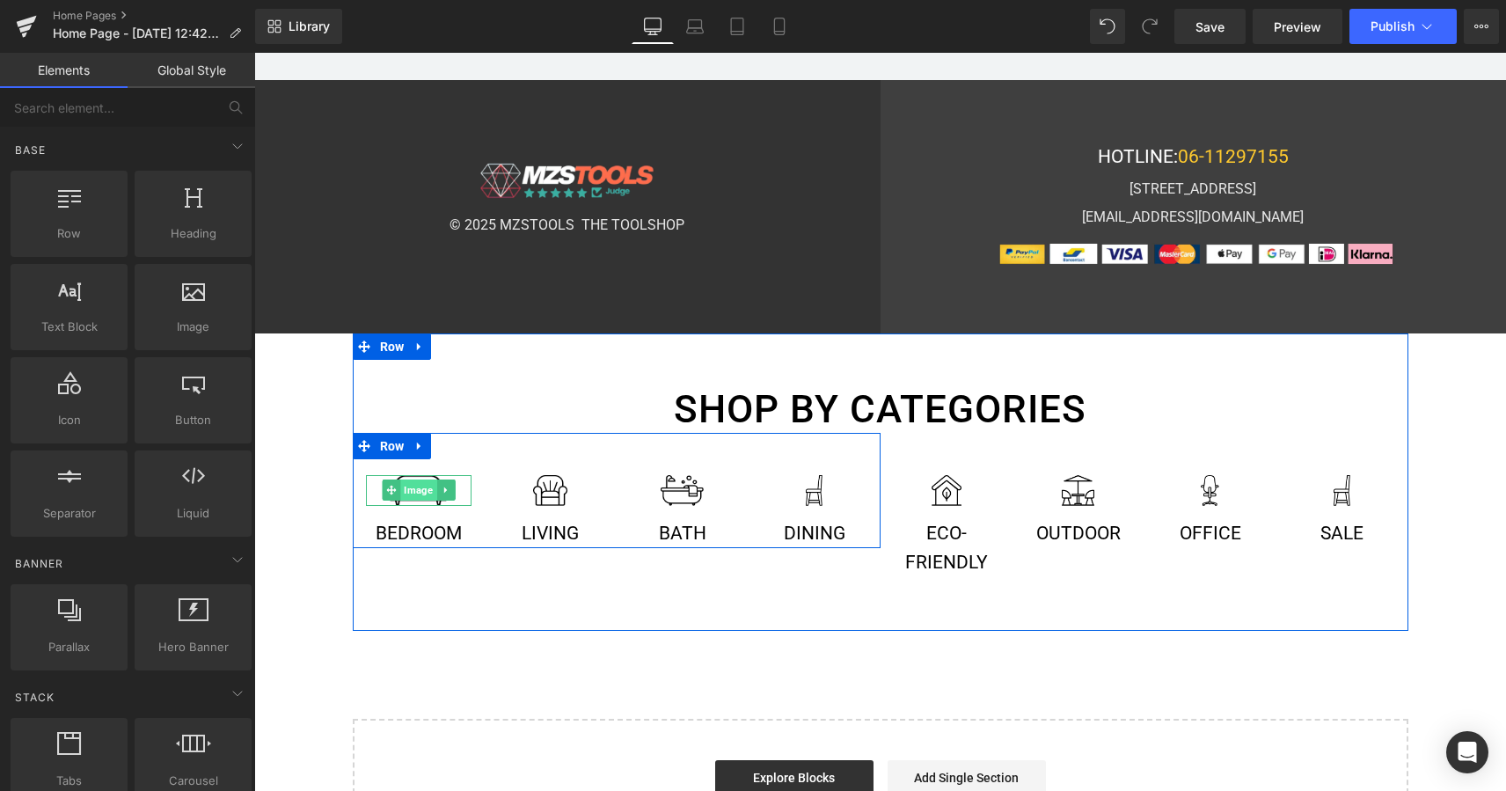
click at [420, 479] on span "Image" at bounding box center [418, 489] width 36 height 21
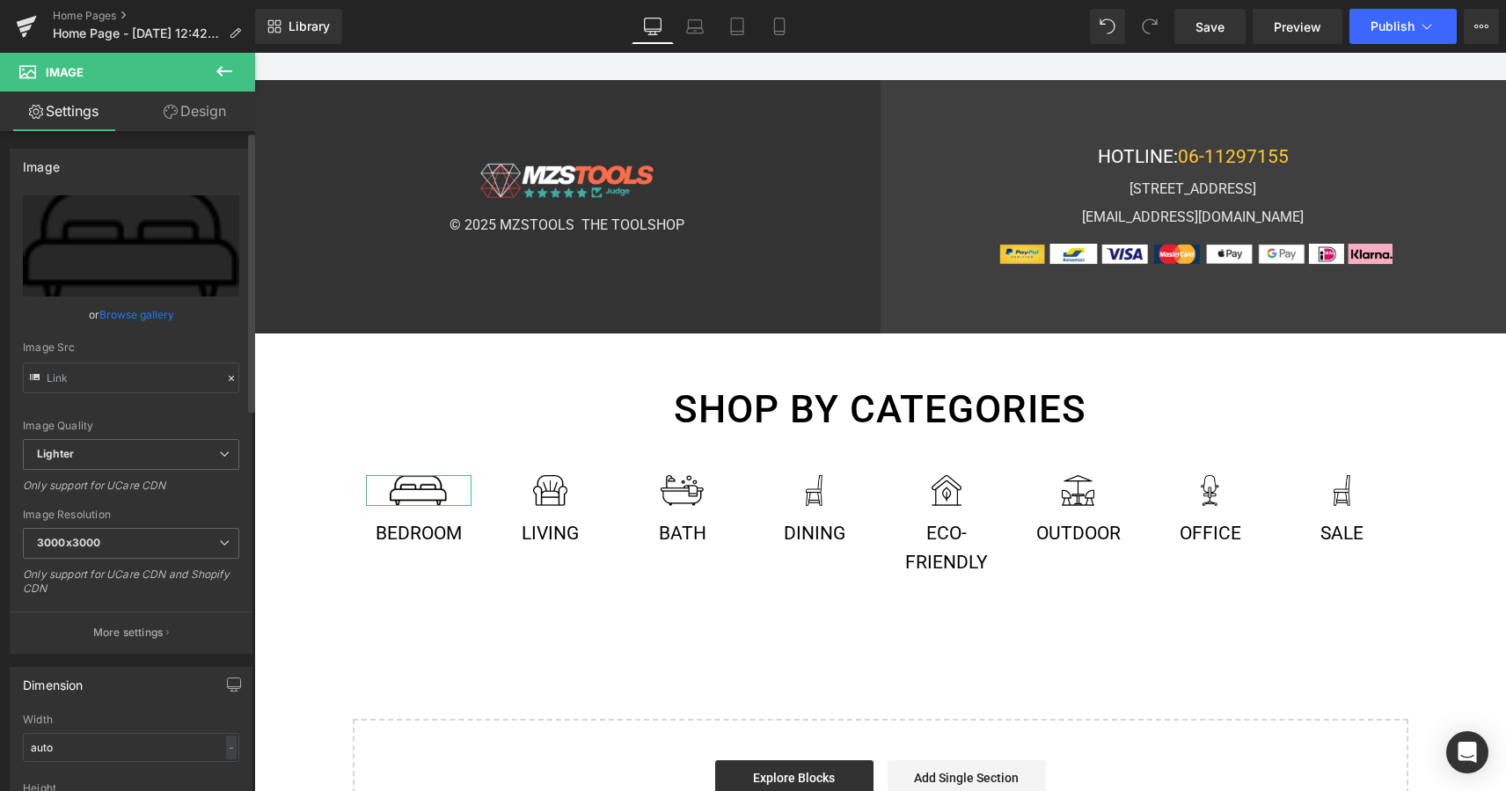
click at [138, 320] on link "Browse gallery" at bounding box center [136, 314] width 75 height 31
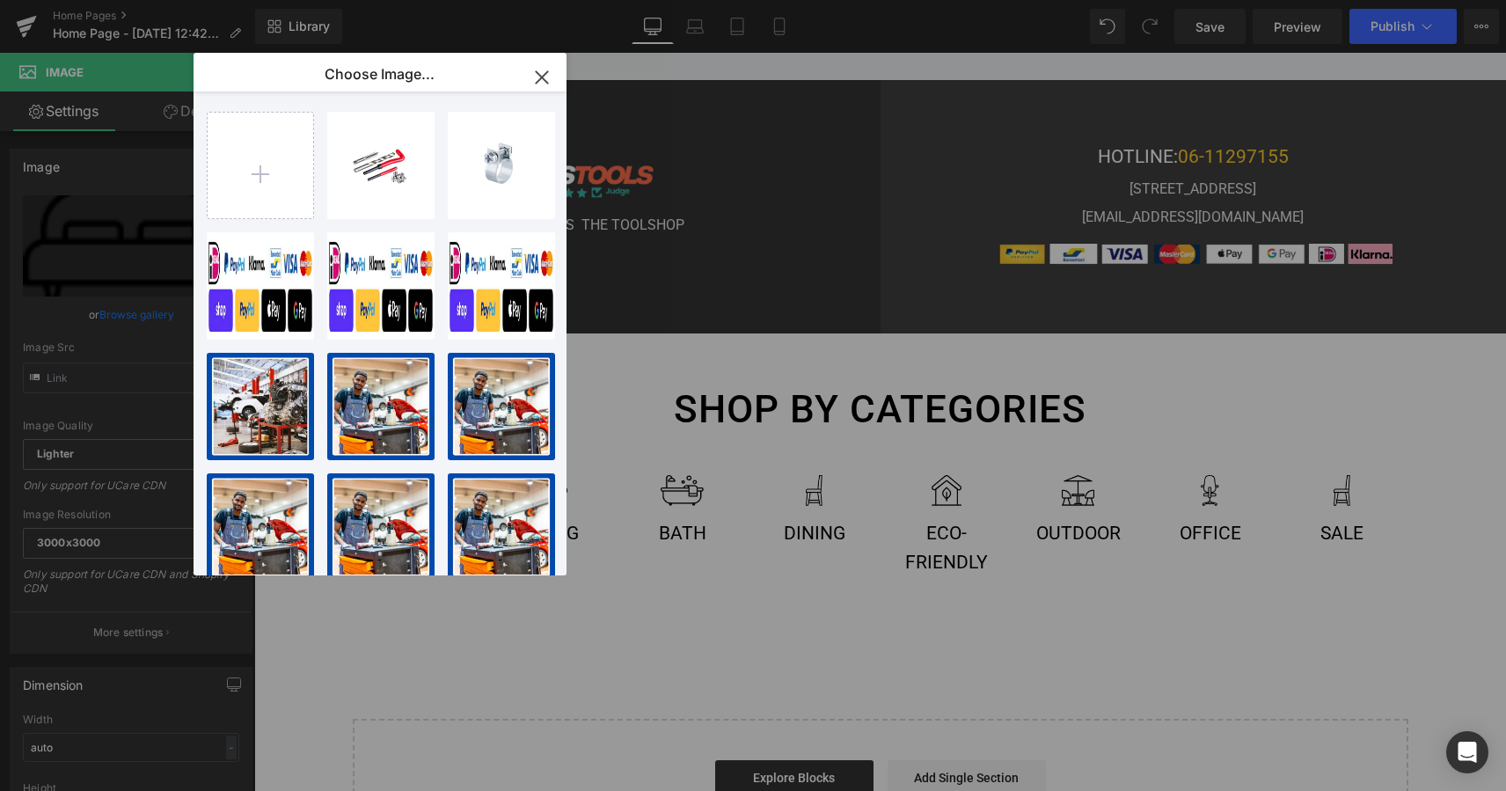
click at [544, 77] on icon "button" at bounding box center [542, 77] width 28 height 28
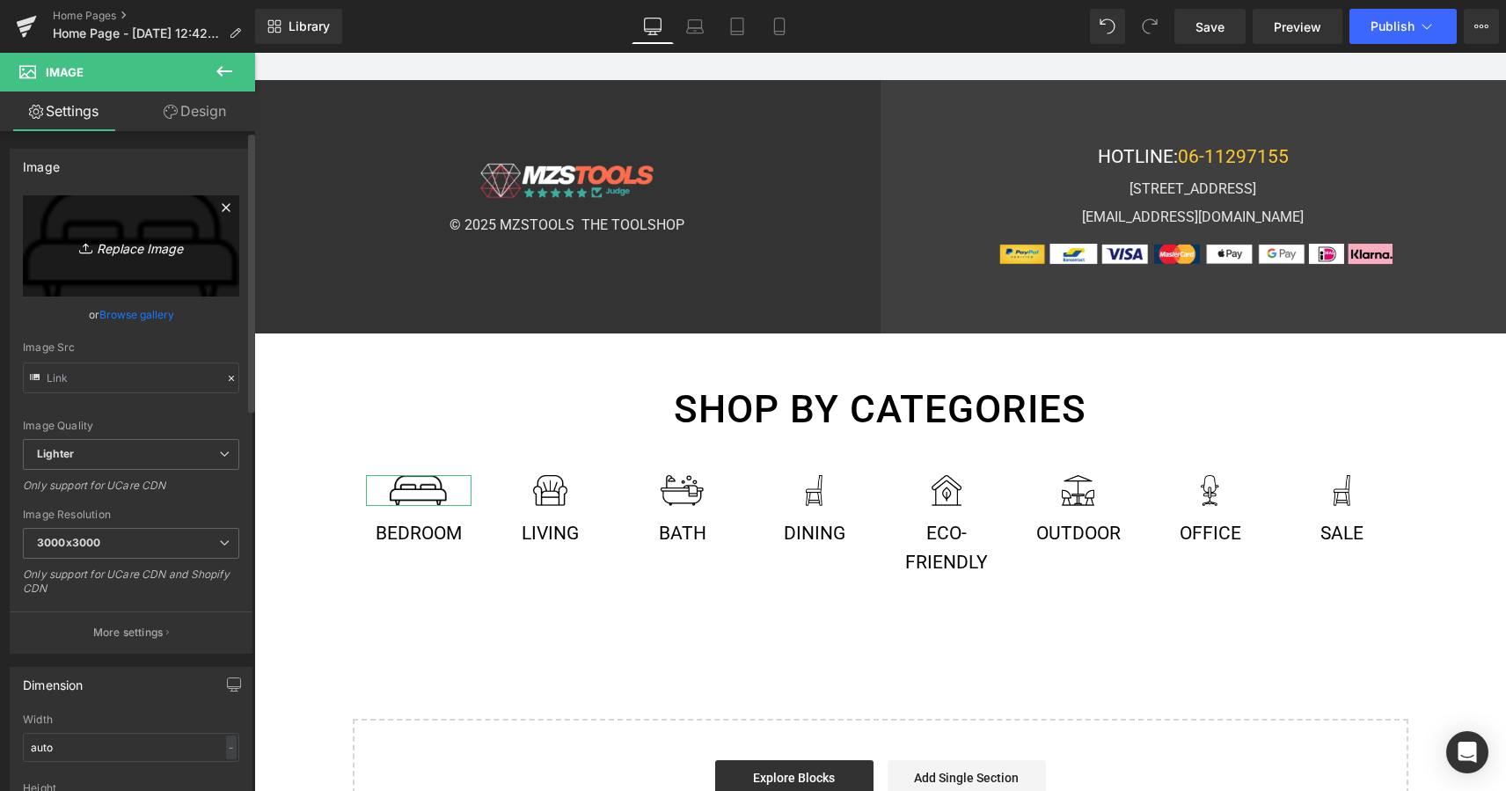
click at [135, 250] on icon "Replace Image" at bounding box center [131, 246] width 141 height 22
click at [211, 457] on span "Lighter" at bounding box center [131, 454] width 216 height 31
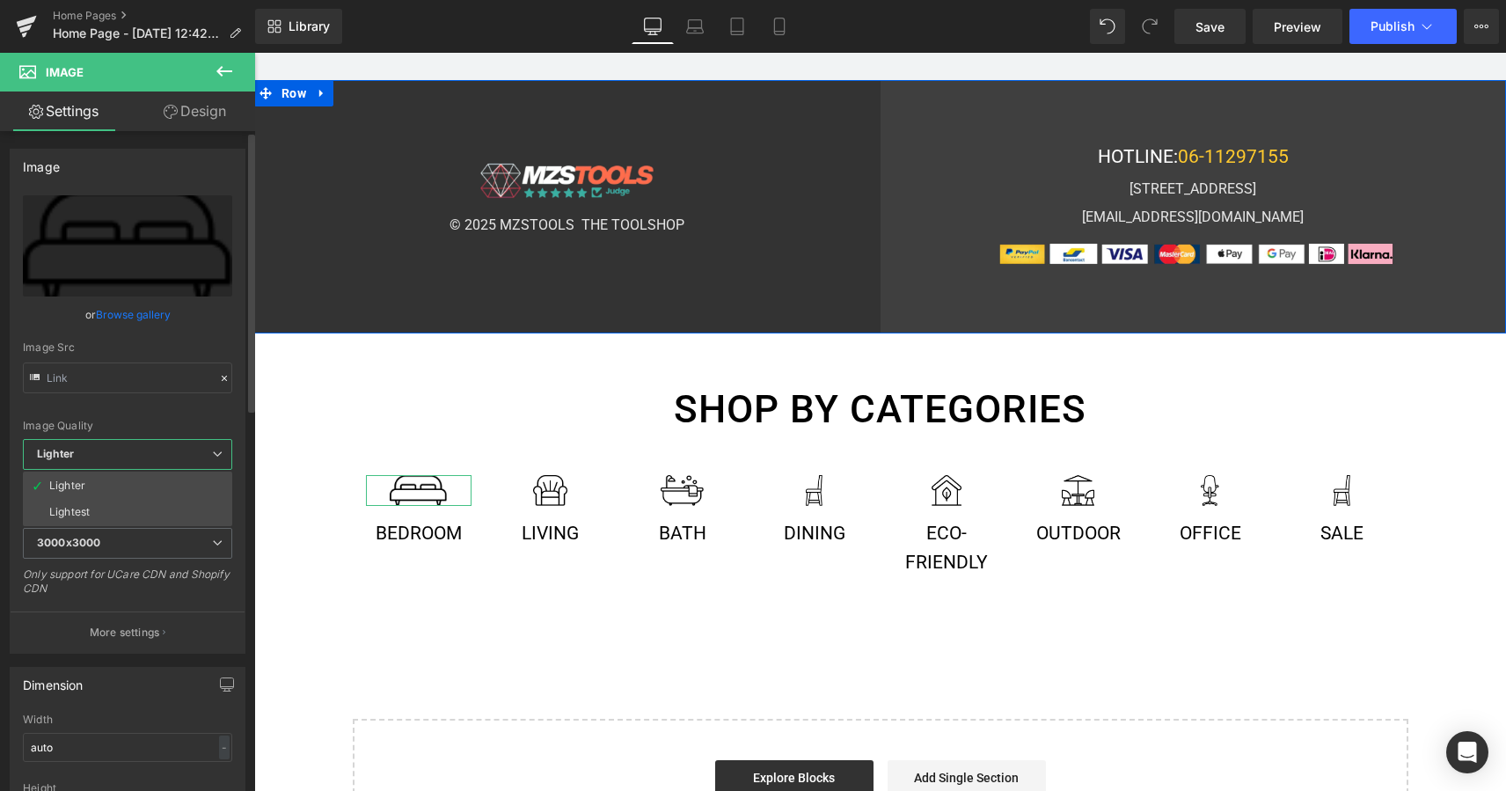
click at [211, 457] on span "Lighter" at bounding box center [127, 454] width 209 height 31
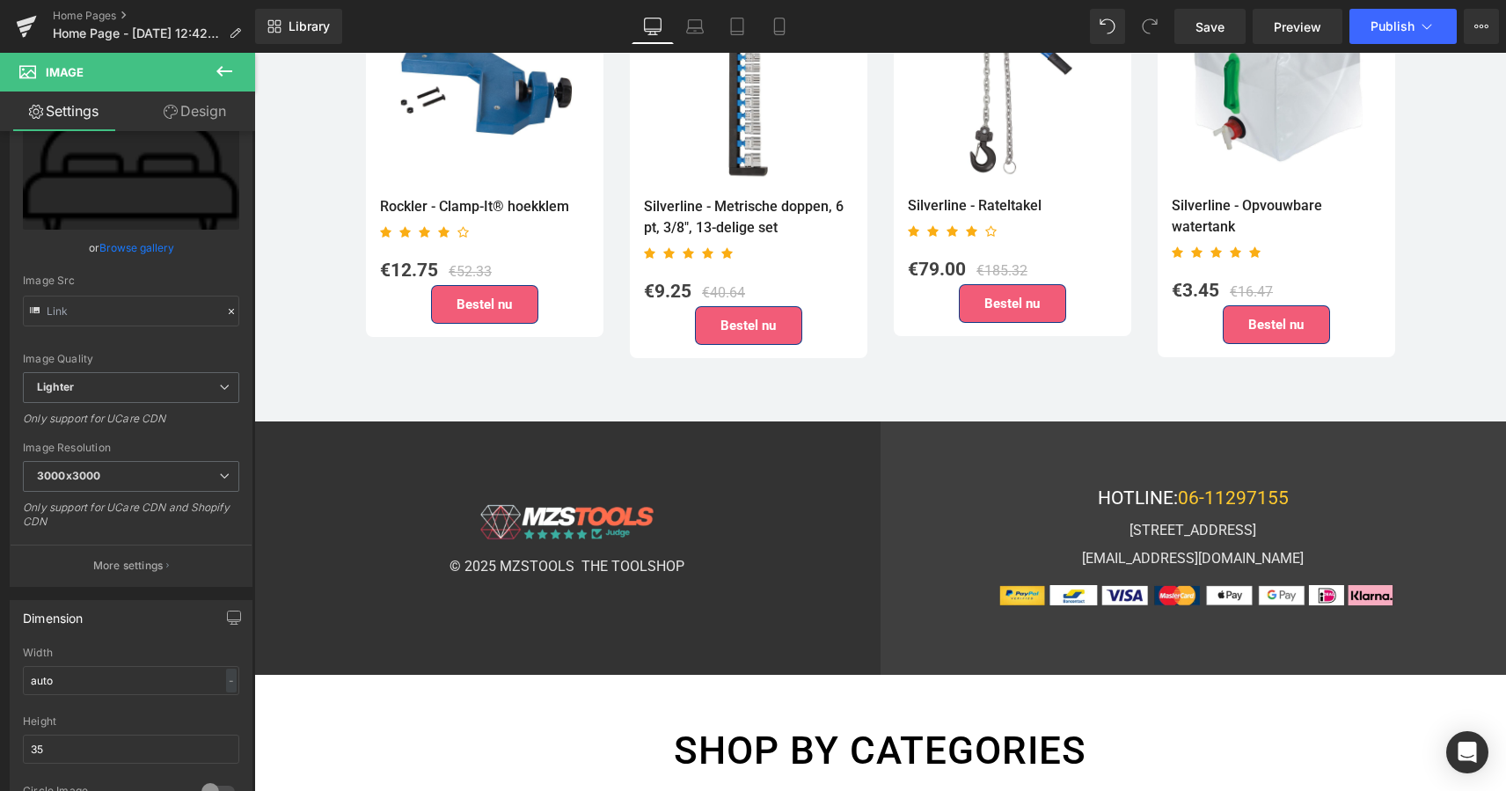
scroll to position [4741, 0]
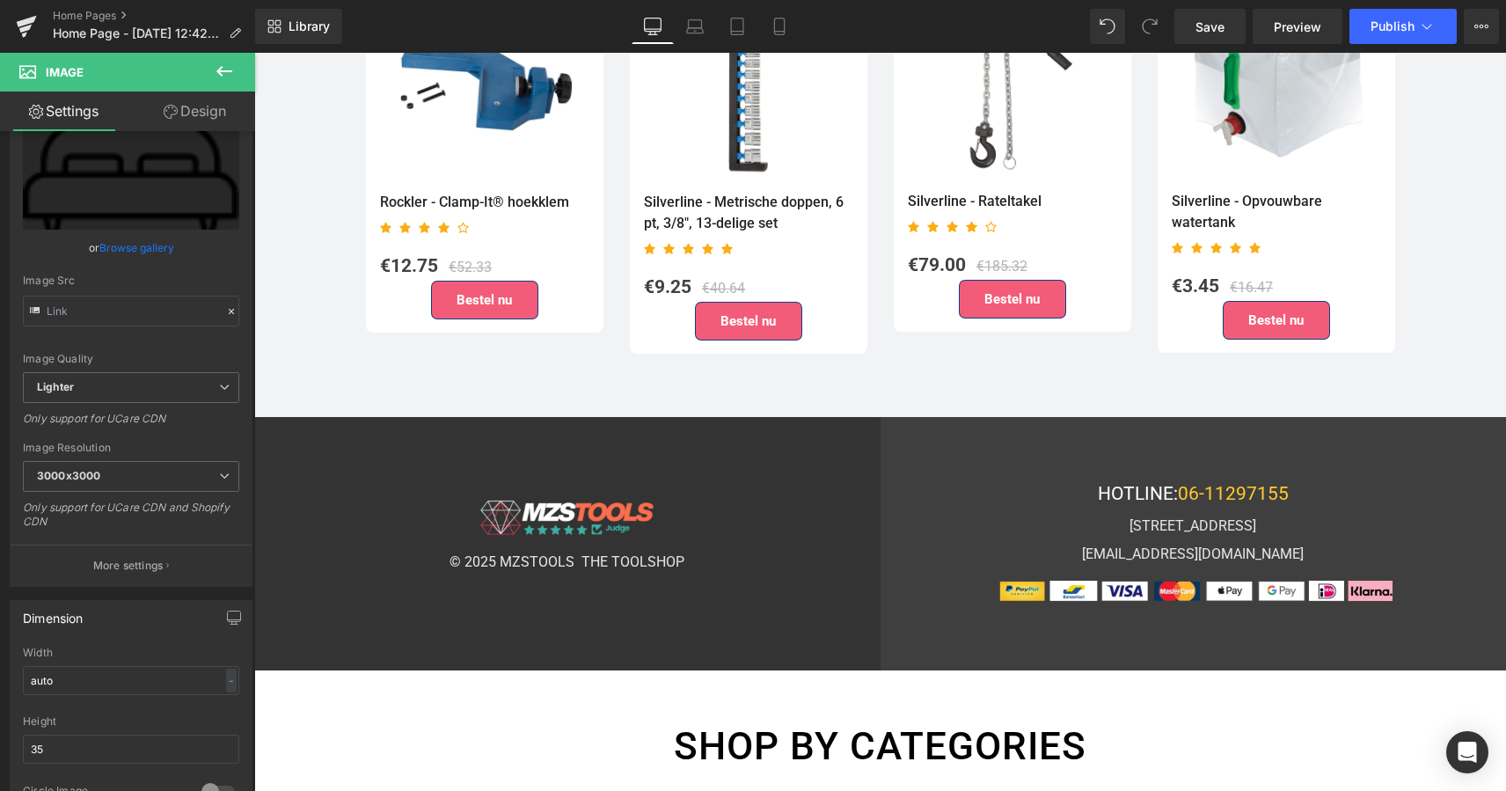
click at [227, 72] on icon at bounding box center [224, 71] width 16 height 11
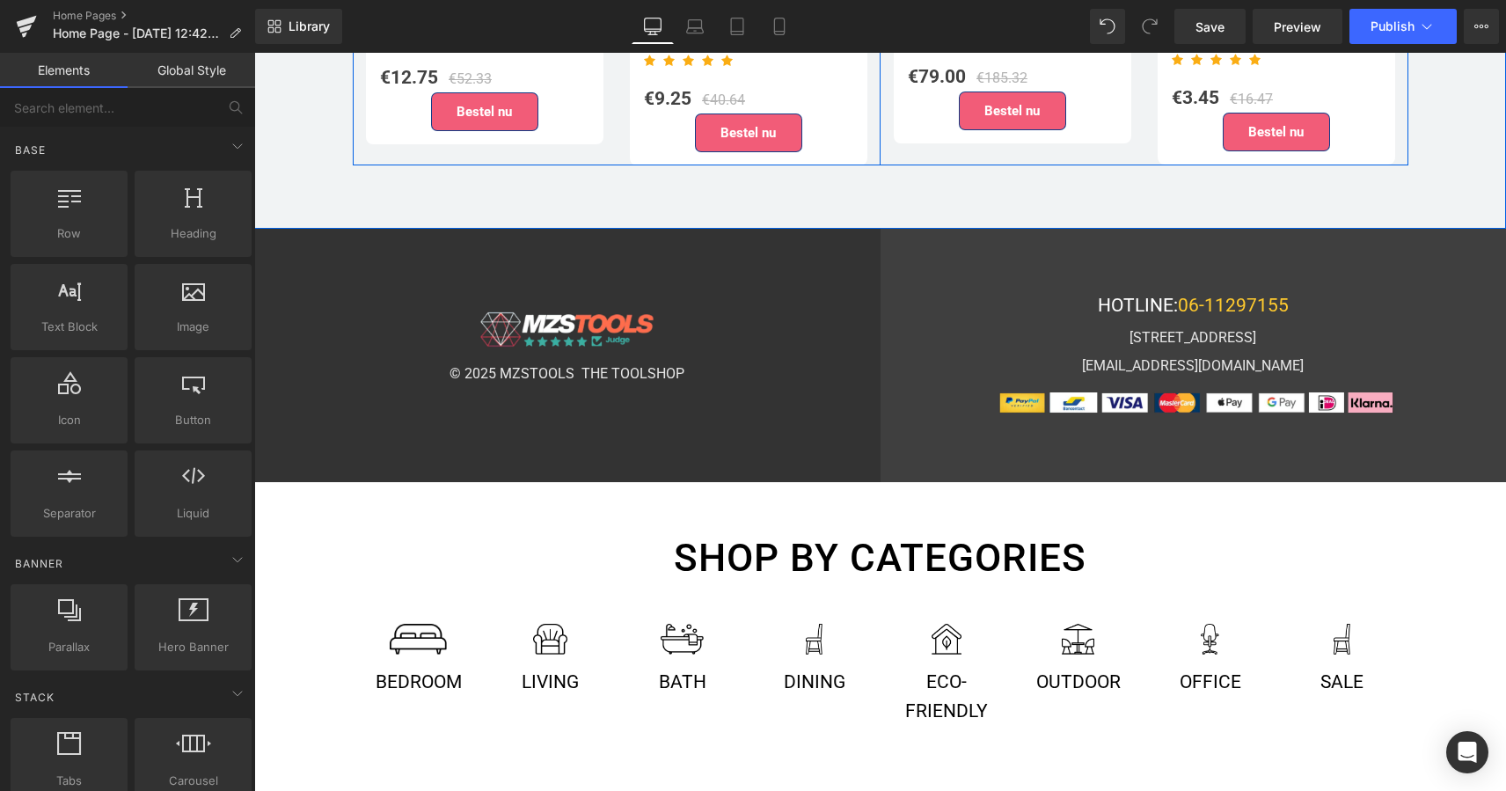
scroll to position [5083, 0]
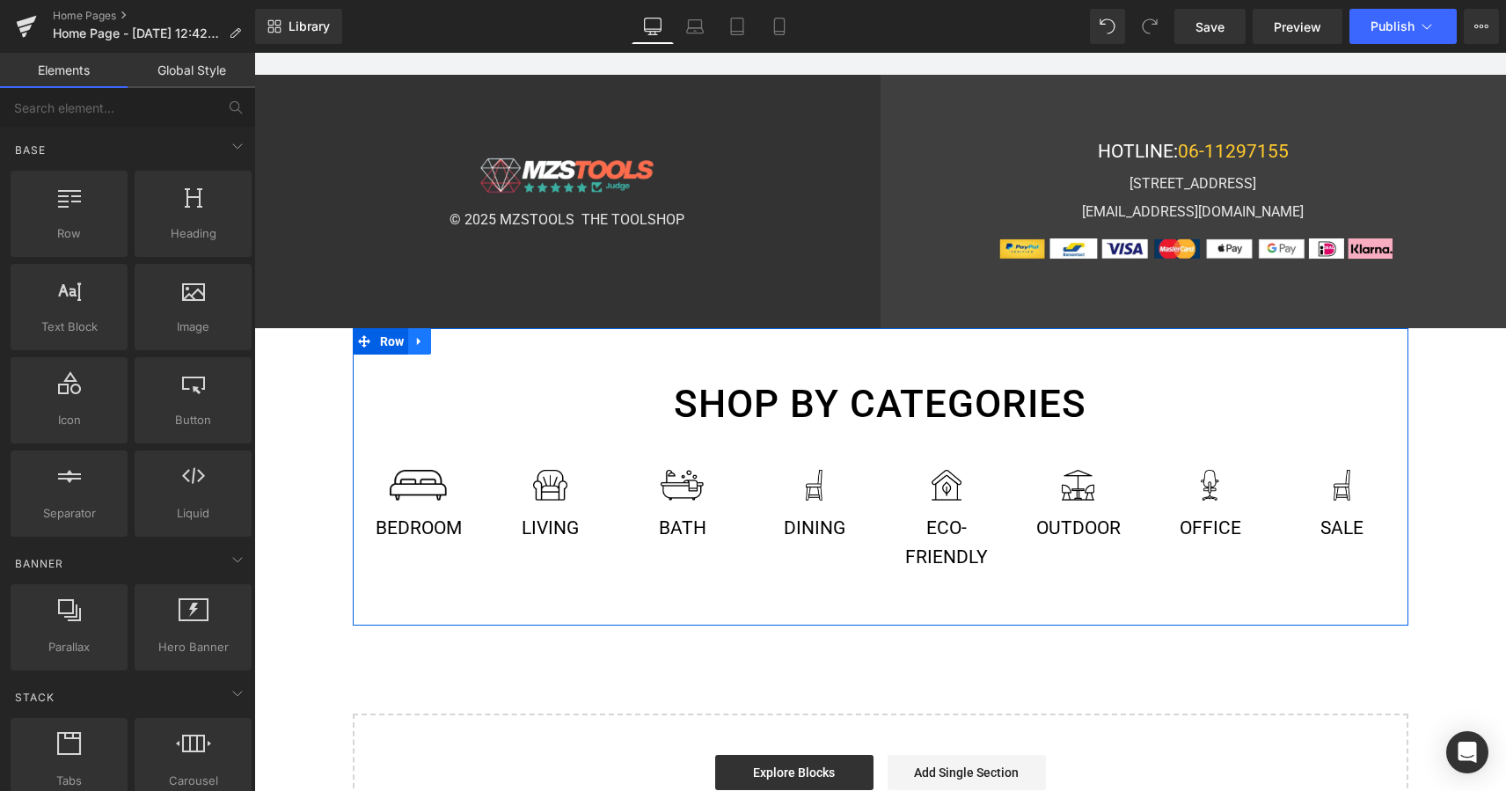
click at [419, 334] on icon at bounding box center [419, 340] width 12 height 13
click at [464, 334] on icon at bounding box center [465, 340] width 12 height 13
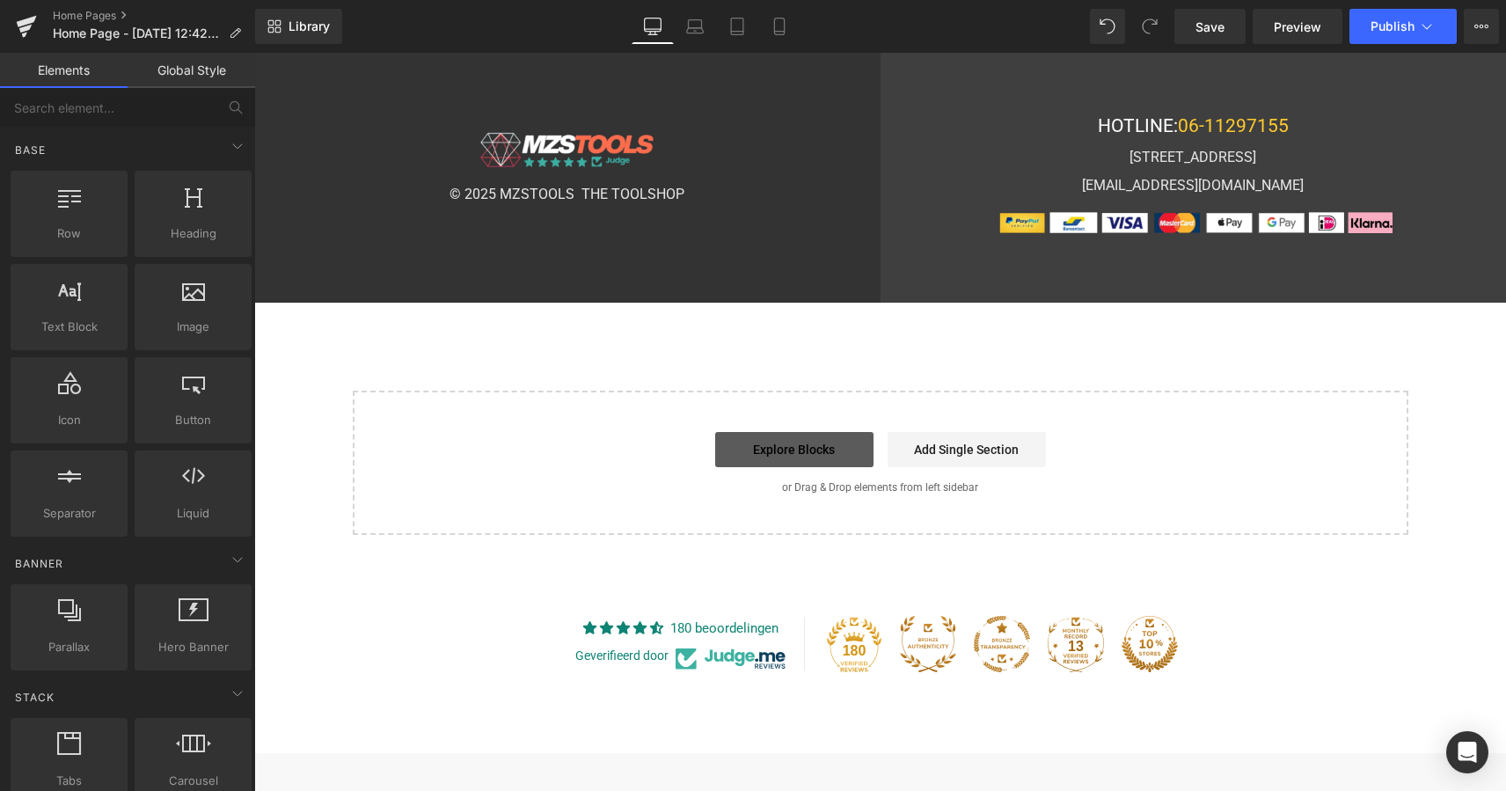
click at [774, 432] on link "Explore Blocks" at bounding box center [794, 449] width 158 height 35
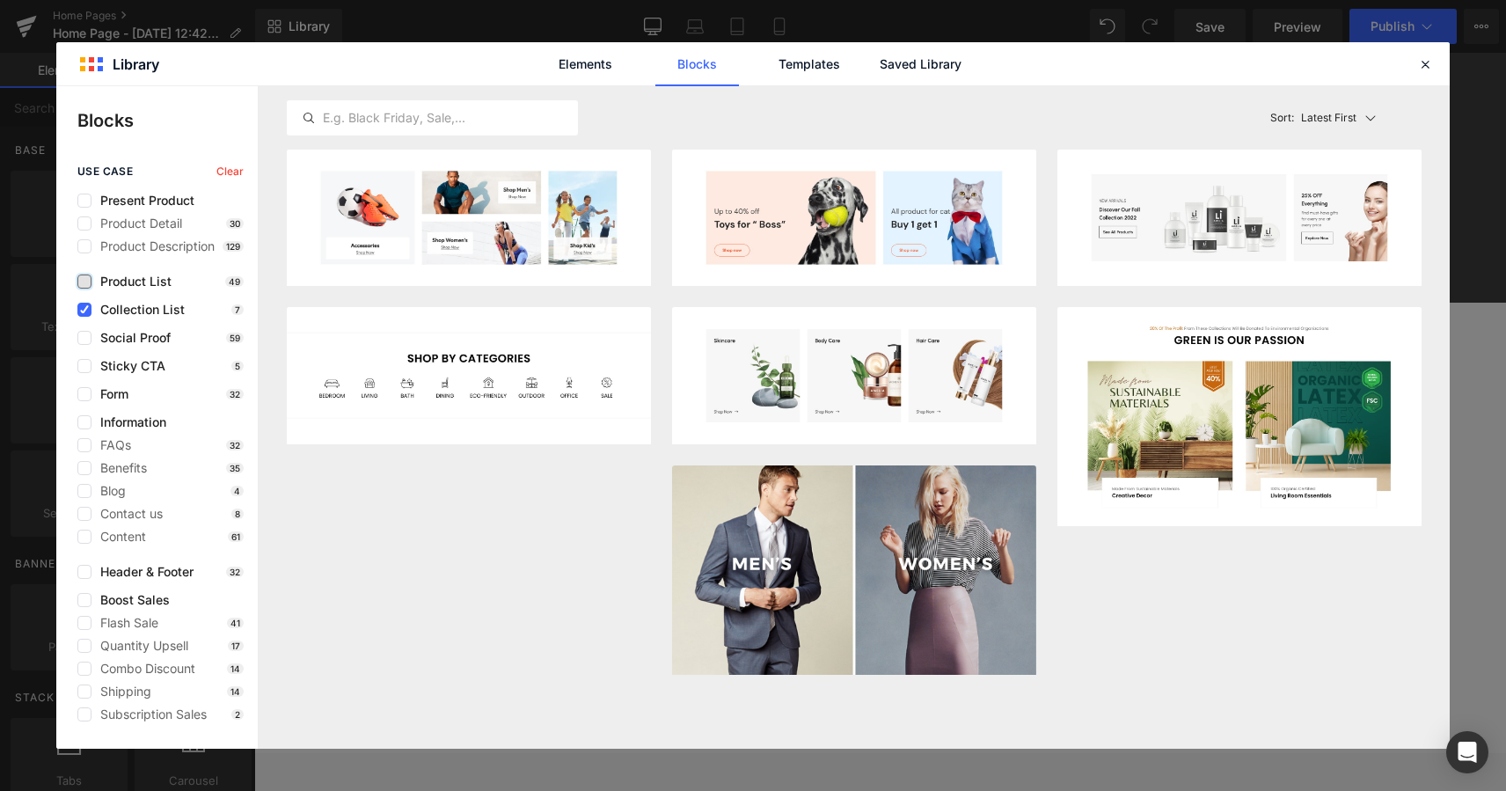
click at [79, 278] on label at bounding box center [84, 281] width 14 height 14
click at [84, 281] on input "checkbox" at bounding box center [84, 281] width 0 height 0
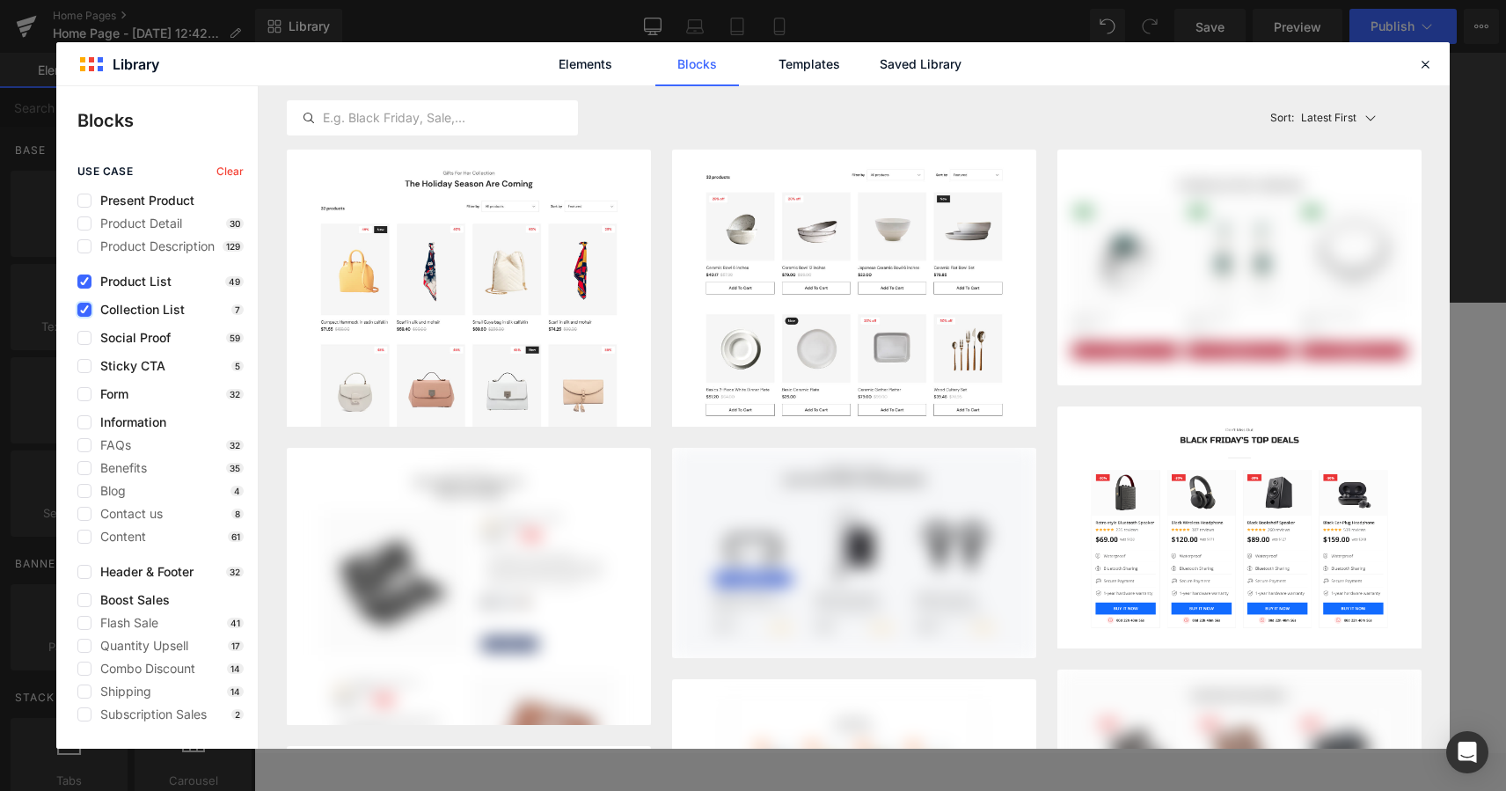
click at [83, 310] on icon at bounding box center [84, 310] width 9 height 0
click at [84, 310] on input "checkbox" at bounding box center [84, 310] width 0 height 0
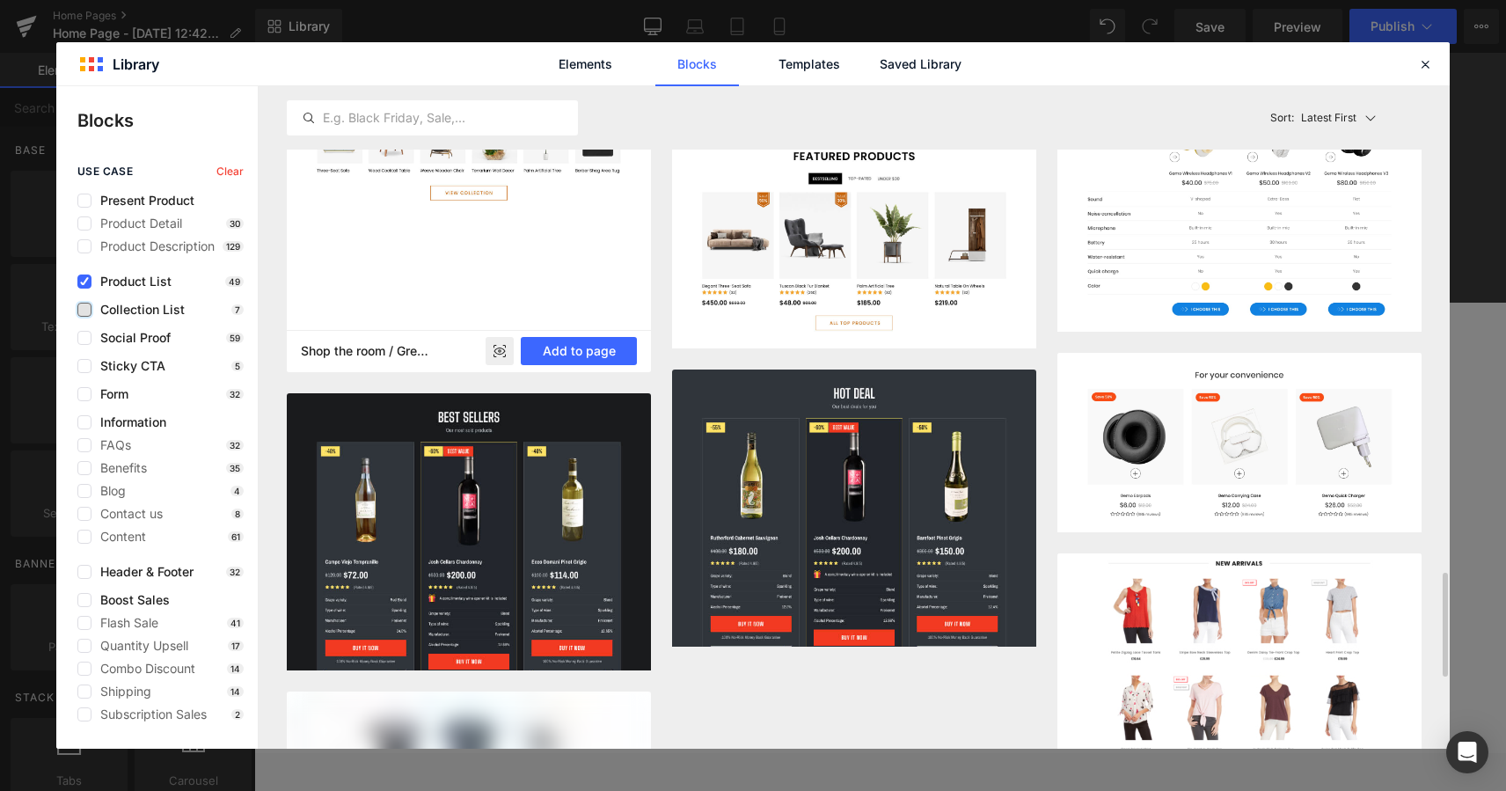
scroll to position [3560, 0]
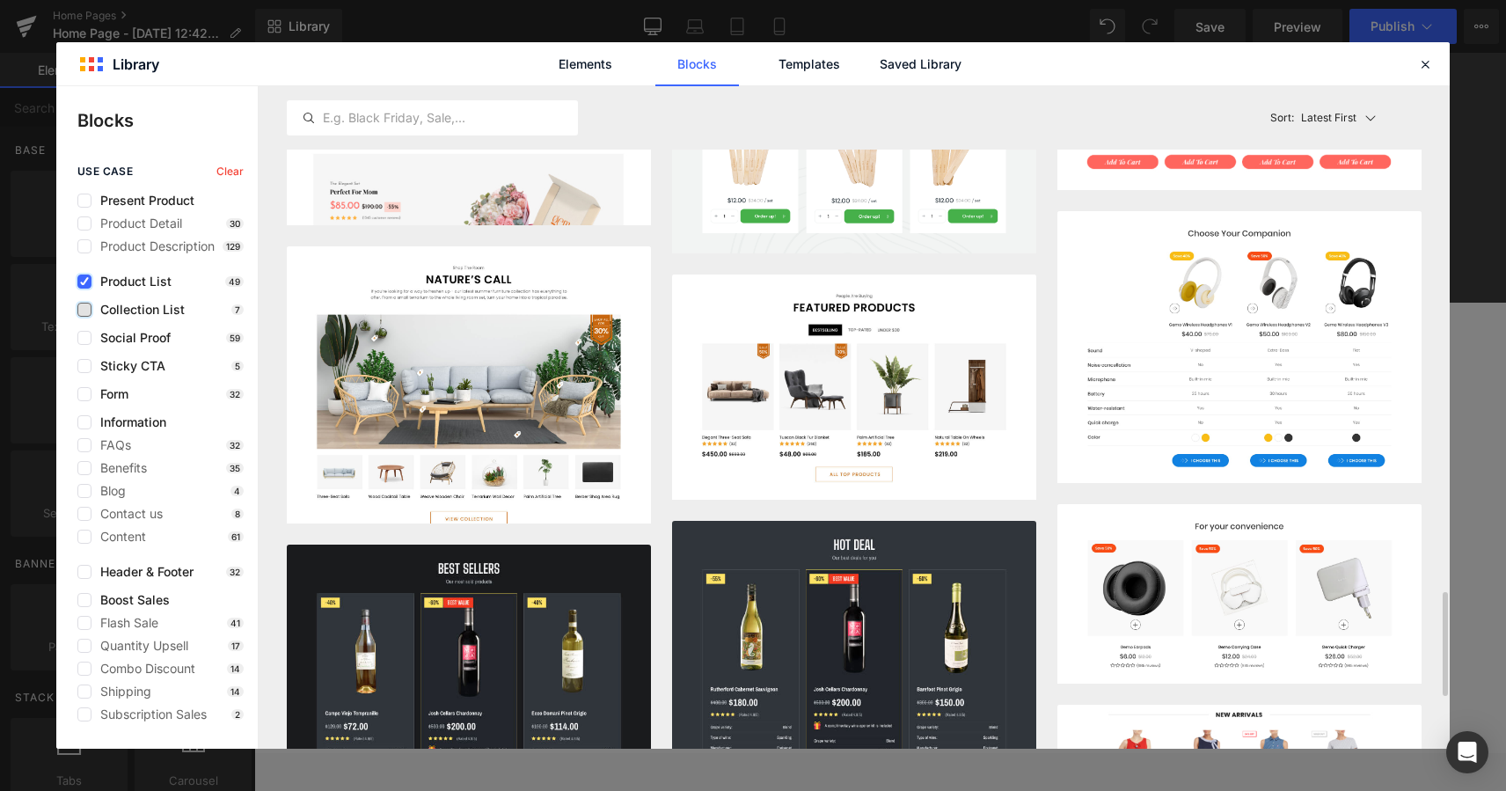
click at [85, 281] on icon at bounding box center [84, 281] width 9 height 0
click at [84, 281] on input "checkbox" at bounding box center [84, 281] width 0 height 0
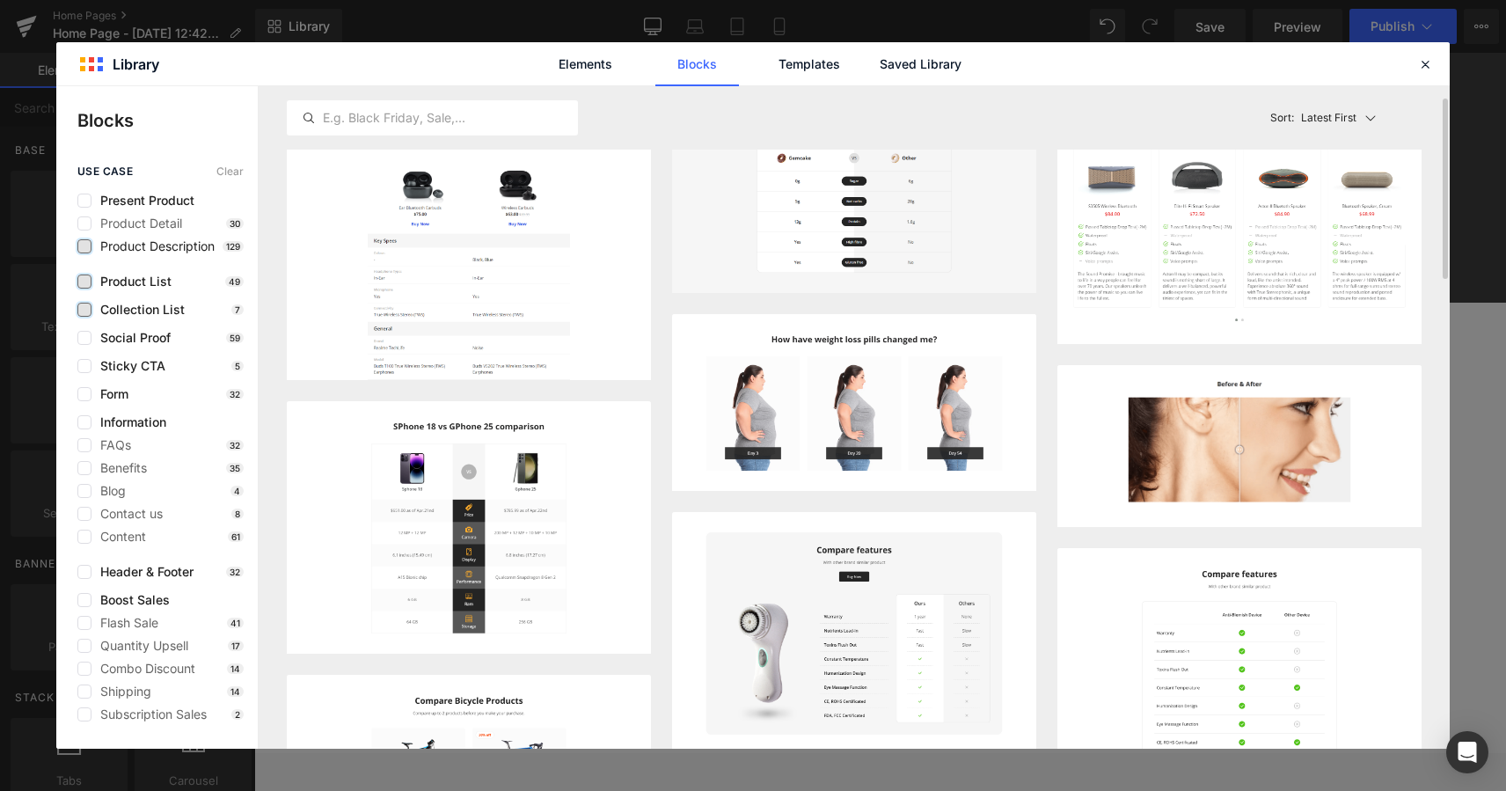
click at [86, 248] on label at bounding box center [84, 246] width 14 height 14
click at [84, 246] on input "checkbox" at bounding box center [84, 246] width 0 height 0
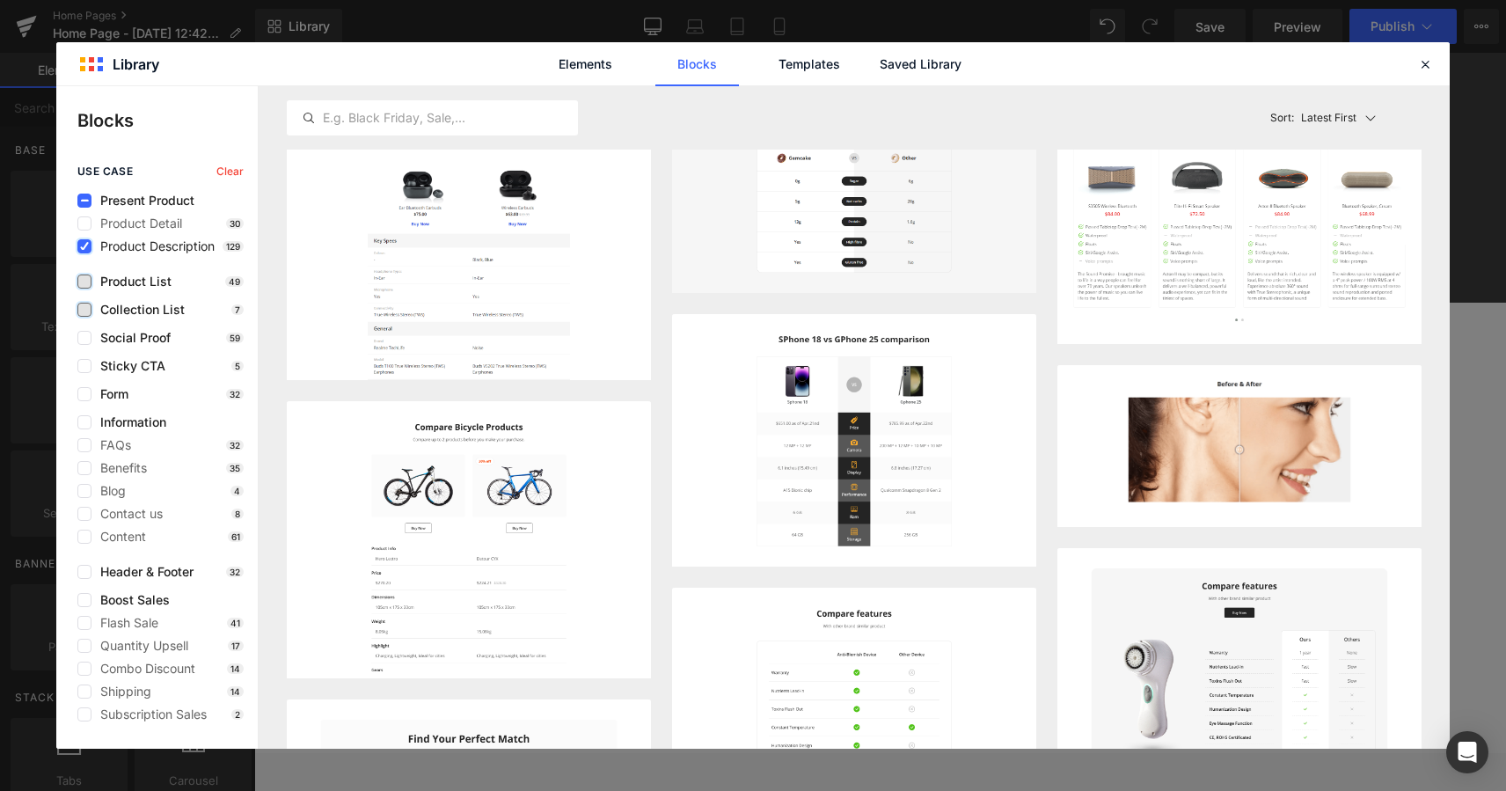
scroll to position [47, 0]
click at [89, 248] on label at bounding box center [84, 246] width 14 height 14
click at [84, 246] on input "checkbox" at bounding box center [84, 246] width 0 height 0
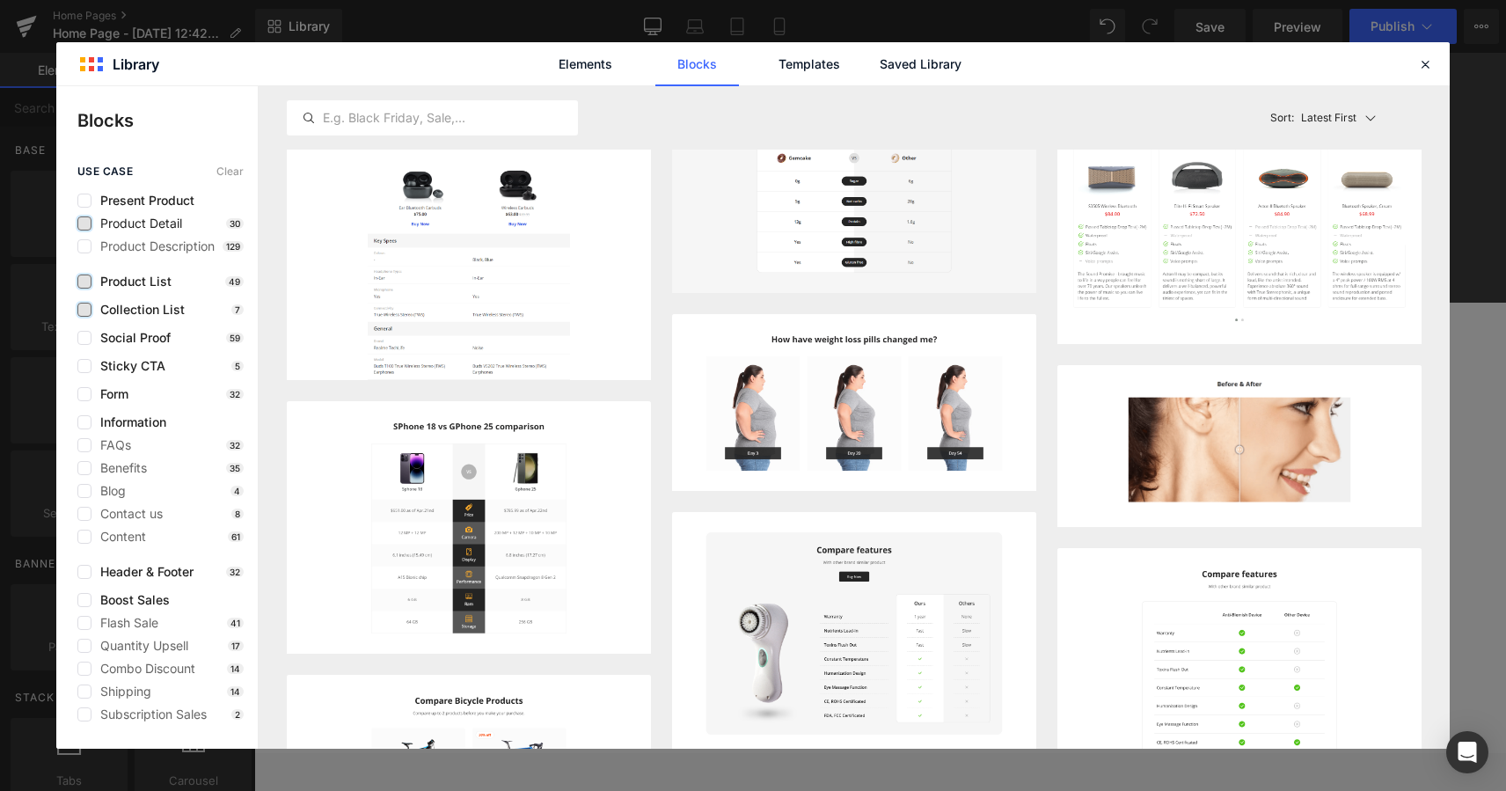
click at [84, 221] on label at bounding box center [84, 223] width 14 height 14
click at [84, 223] on input "checkbox" at bounding box center [84, 223] width 0 height 0
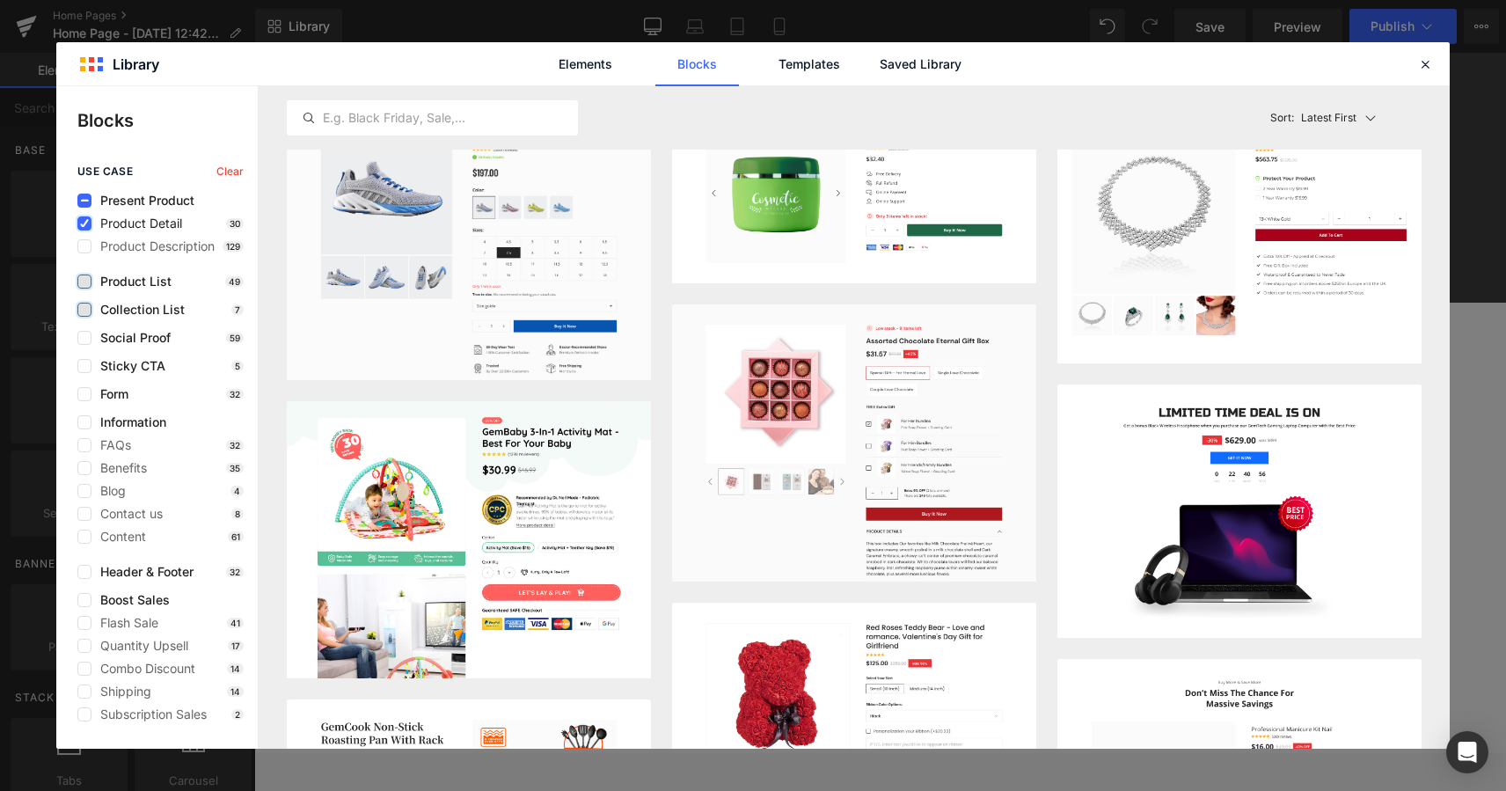
click at [86, 223] on icon at bounding box center [84, 223] width 9 height 0
click at [84, 223] on input "checkbox" at bounding box center [84, 223] width 0 height 0
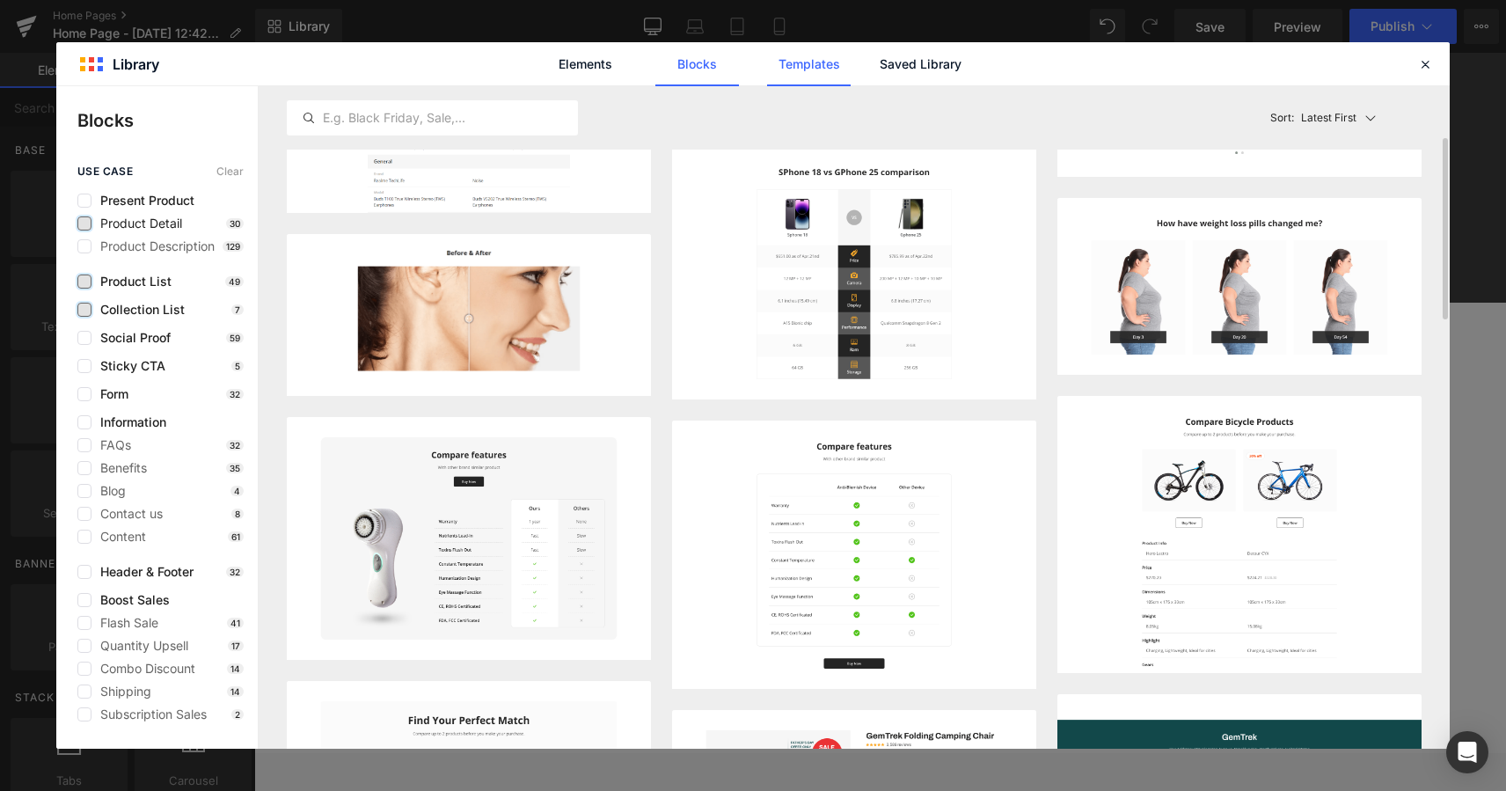
scroll to position [219, 0]
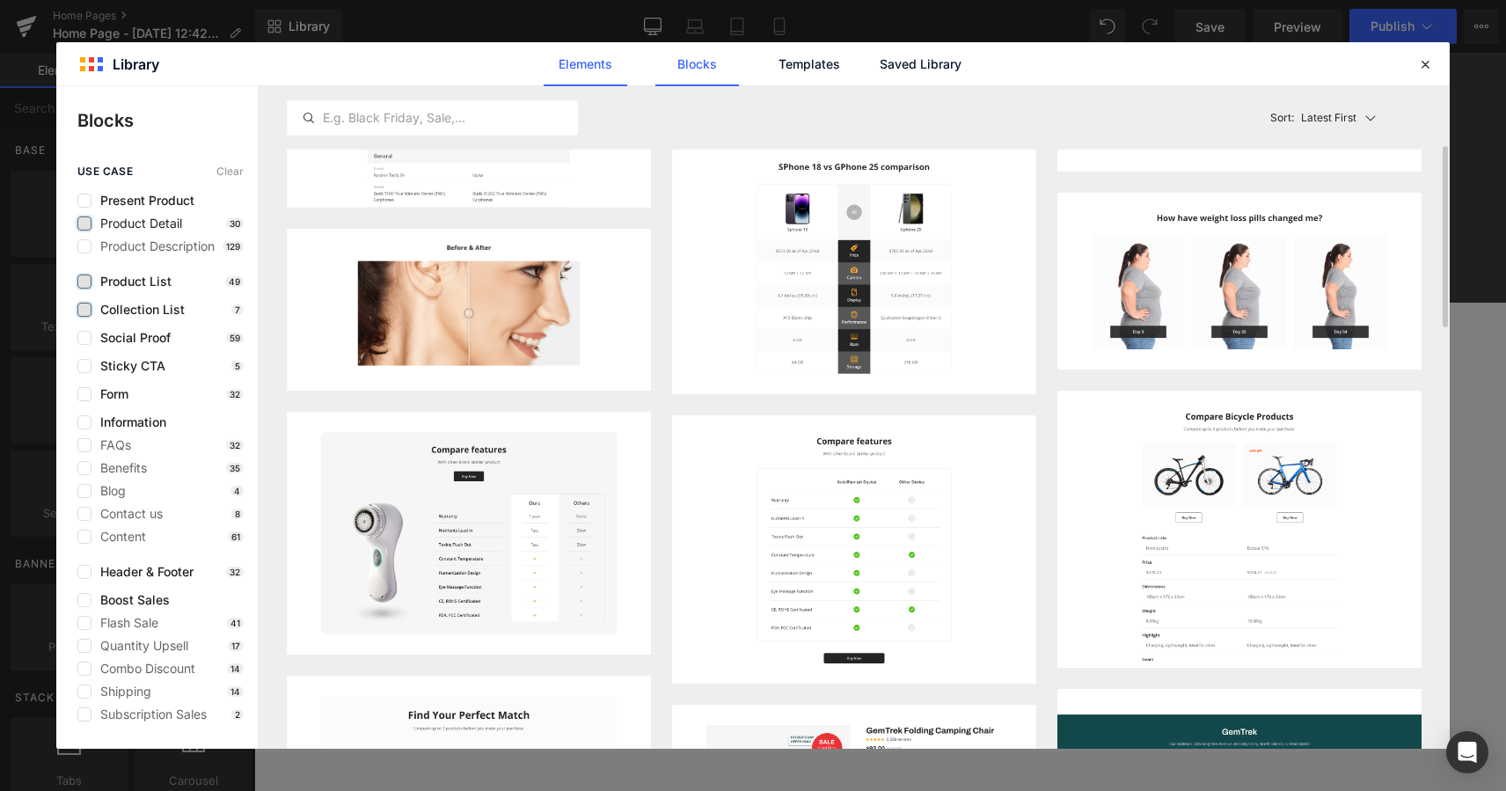
click at [584, 69] on link "Elements" at bounding box center [586, 64] width 84 height 44
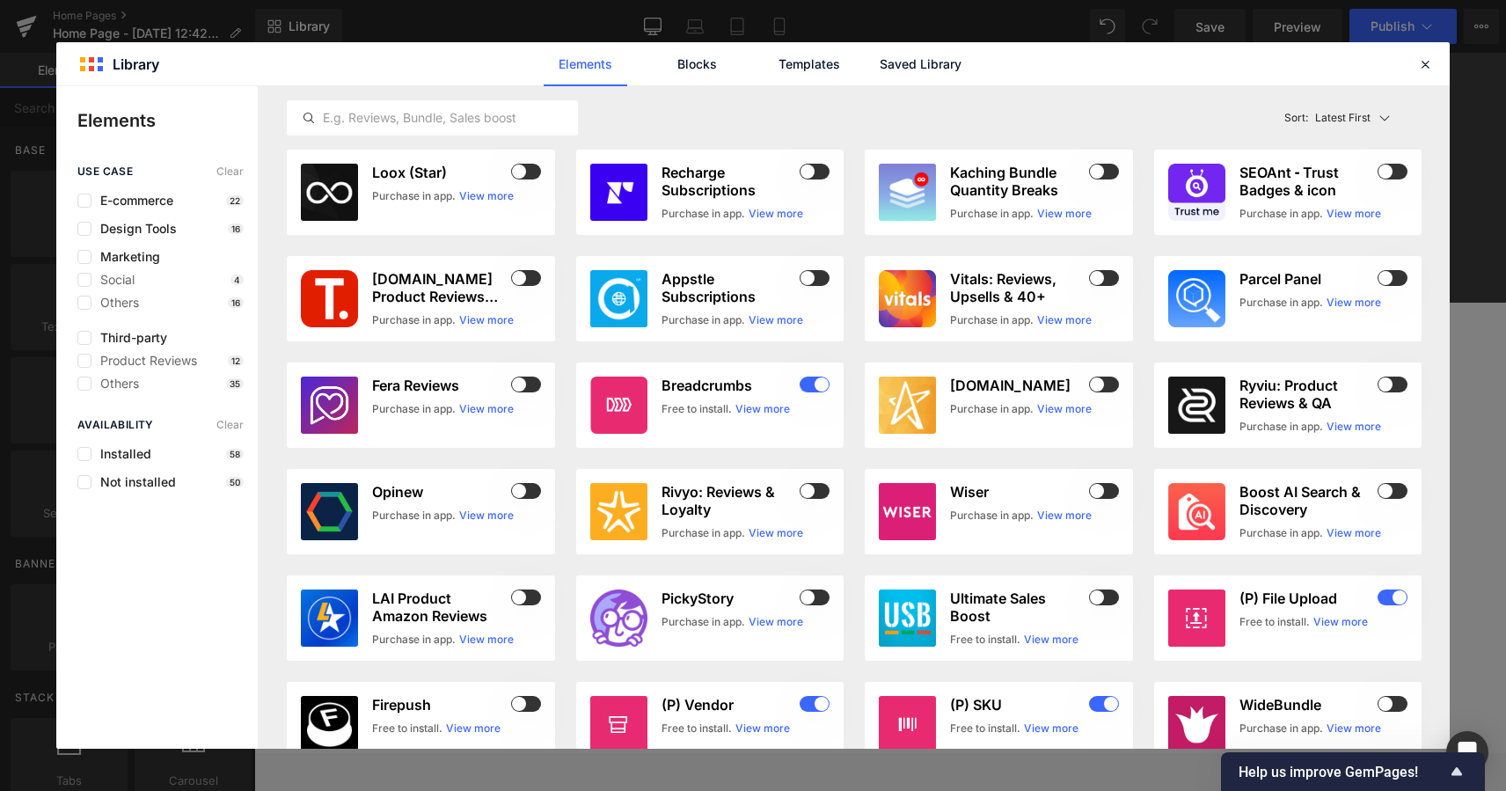
click at [77, 454] on div "Availability Clear Installed 58 Not installed 50" at bounding box center [156, 454] width 201 height 70
click at [80, 450] on label at bounding box center [84, 454] width 14 height 14
click at [84, 454] on input "checkbox" at bounding box center [84, 454] width 0 height 0
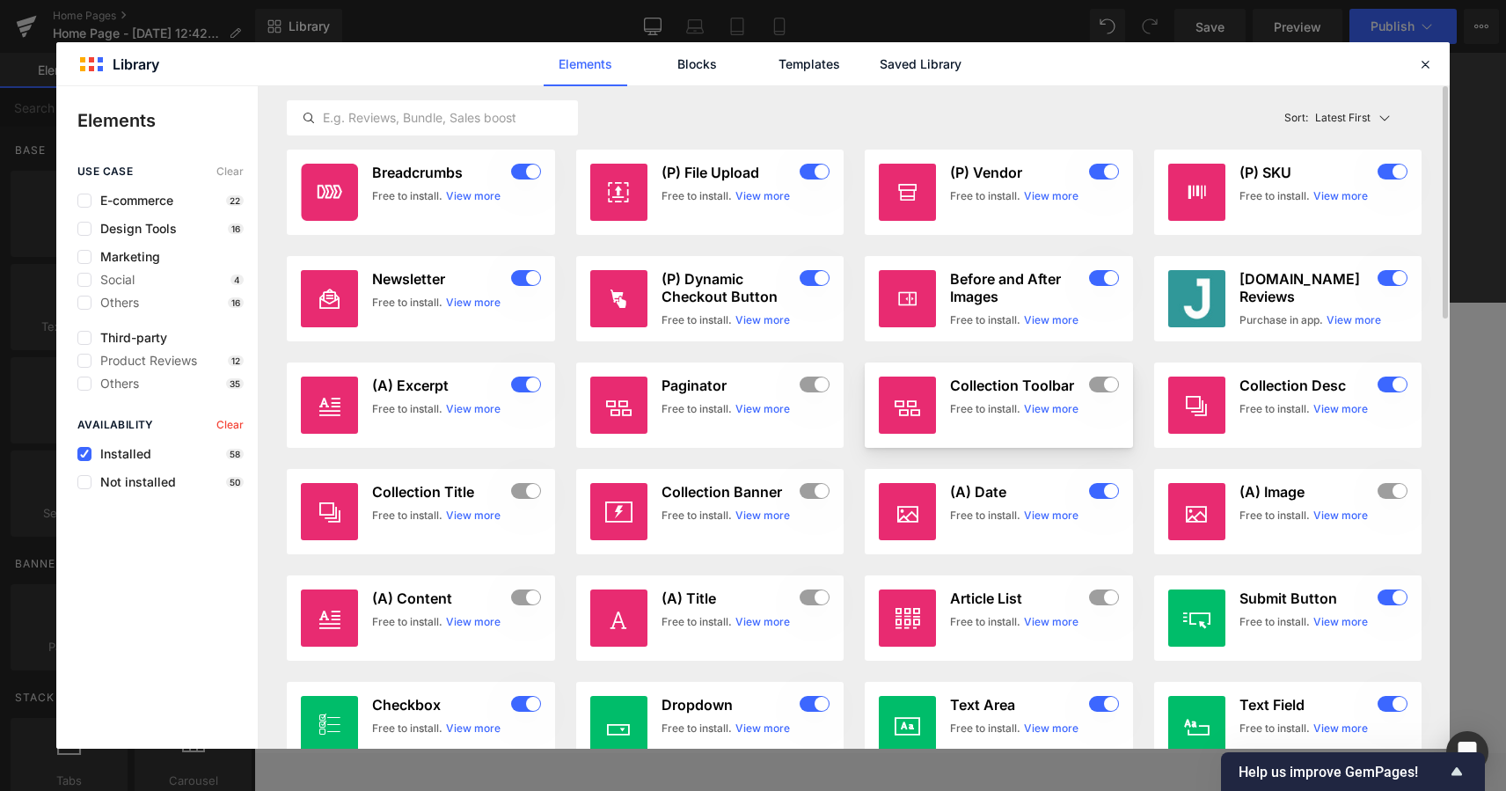
click at [1037, 408] on link "View more" at bounding box center [1051, 409] width 55 height 16
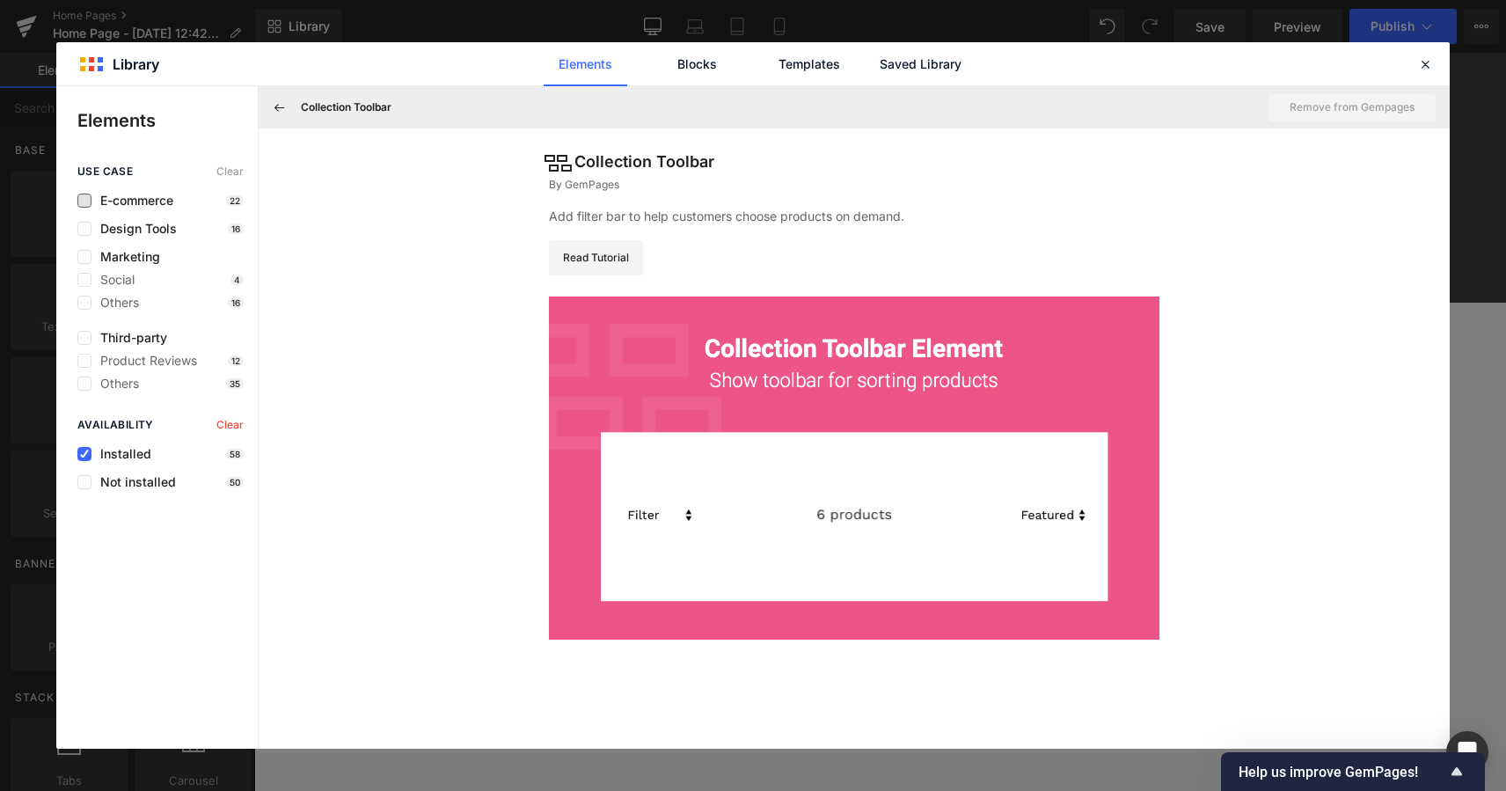
click at [135, 207] on span "E-commerce" at bounding box center [132, 201] width 82 height 14
click at [709, 57] on link "Blocks" at bounding box center [697, 64] width 84 height 44
